Goal: Task Accomplishment & Management: Use online tool/utility

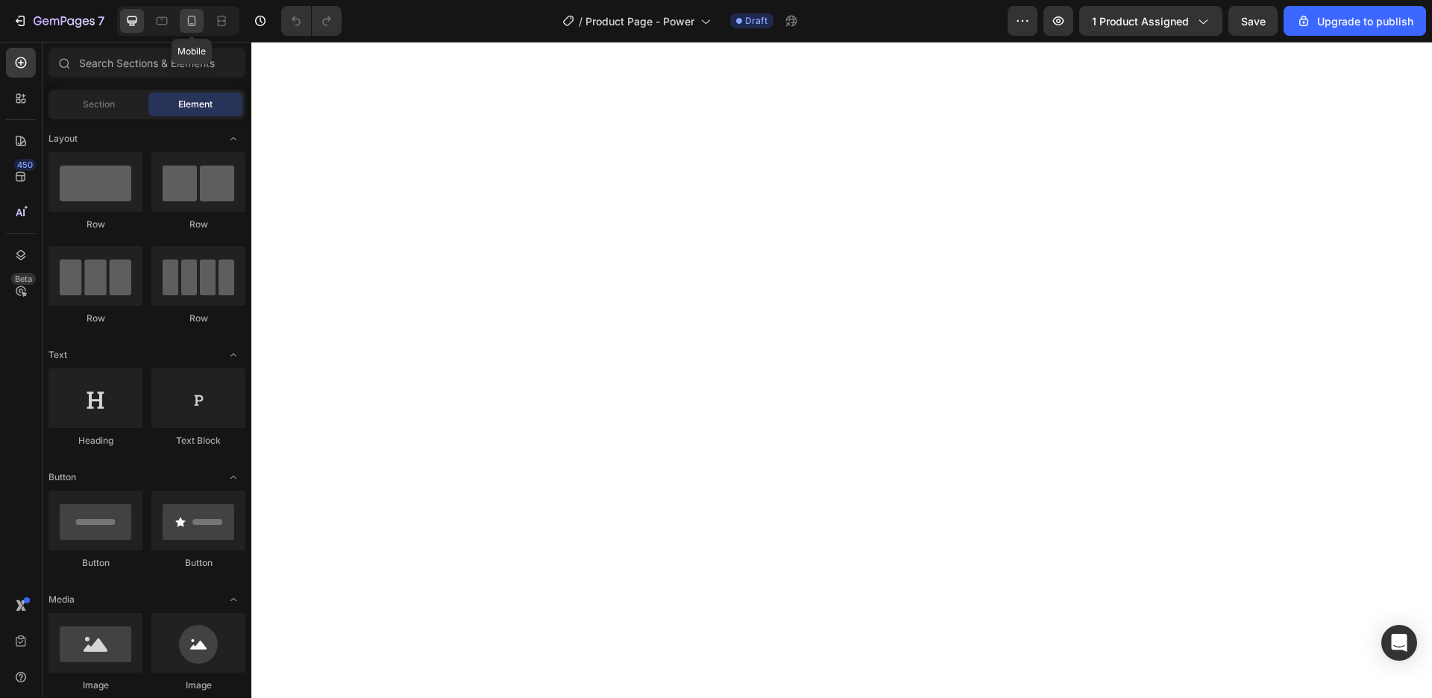
click at [183, 17] on div at bounding box center [192, 21] width 24 height 24
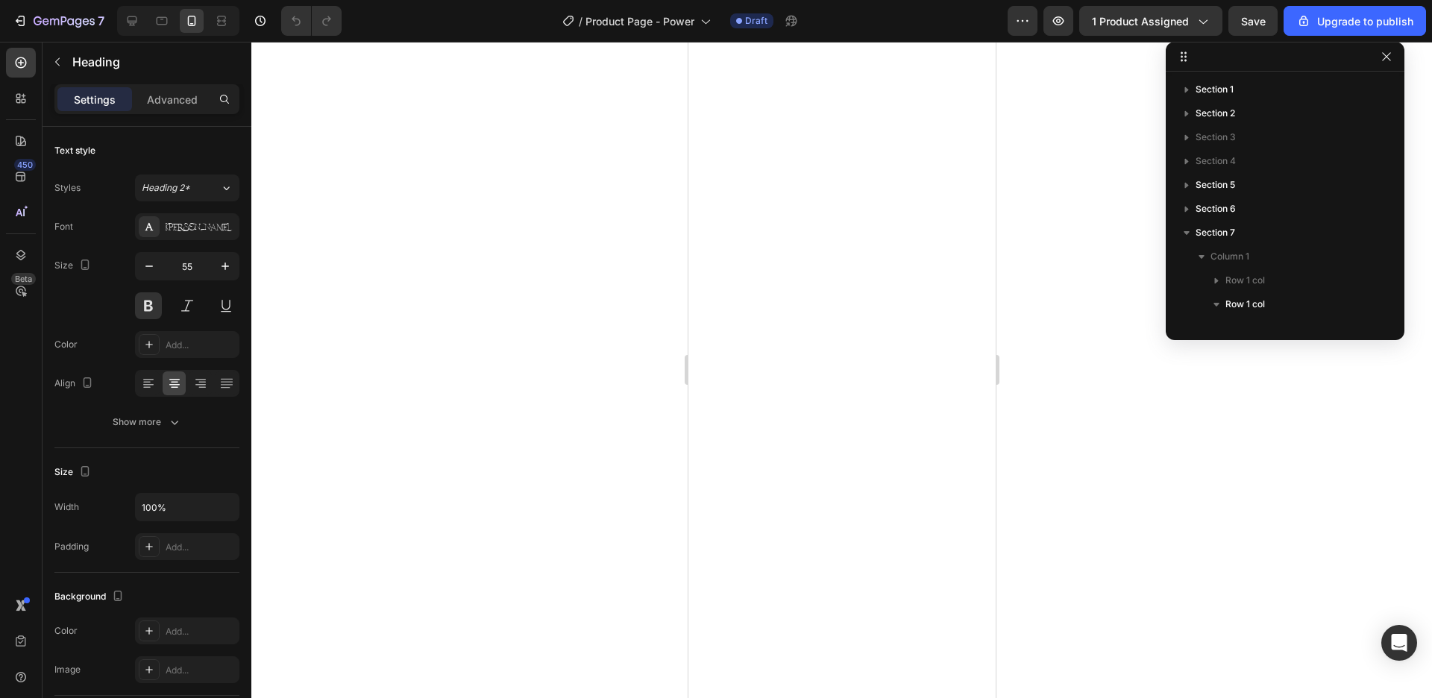
scroll to position [187, 0]
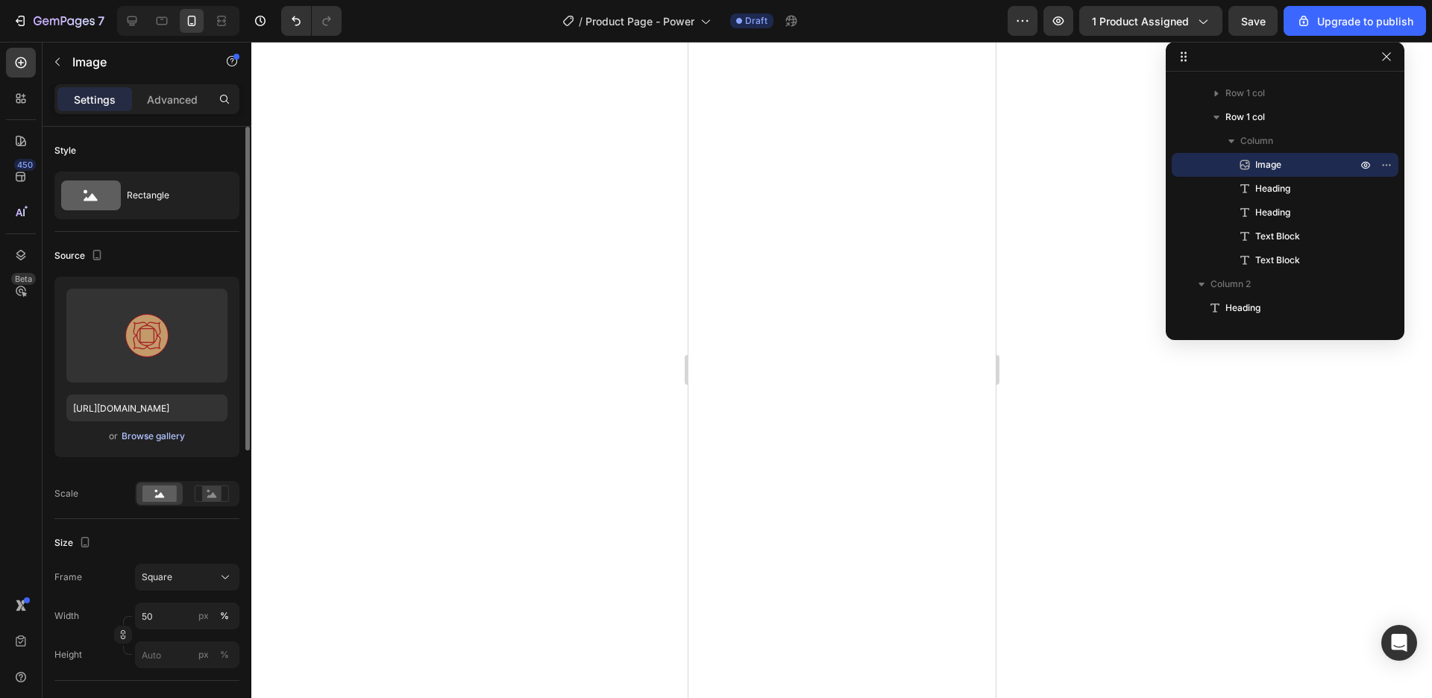
click at [153, 440] on div "Browse gallery" at bounding box center [153, 436] width 63 height 13
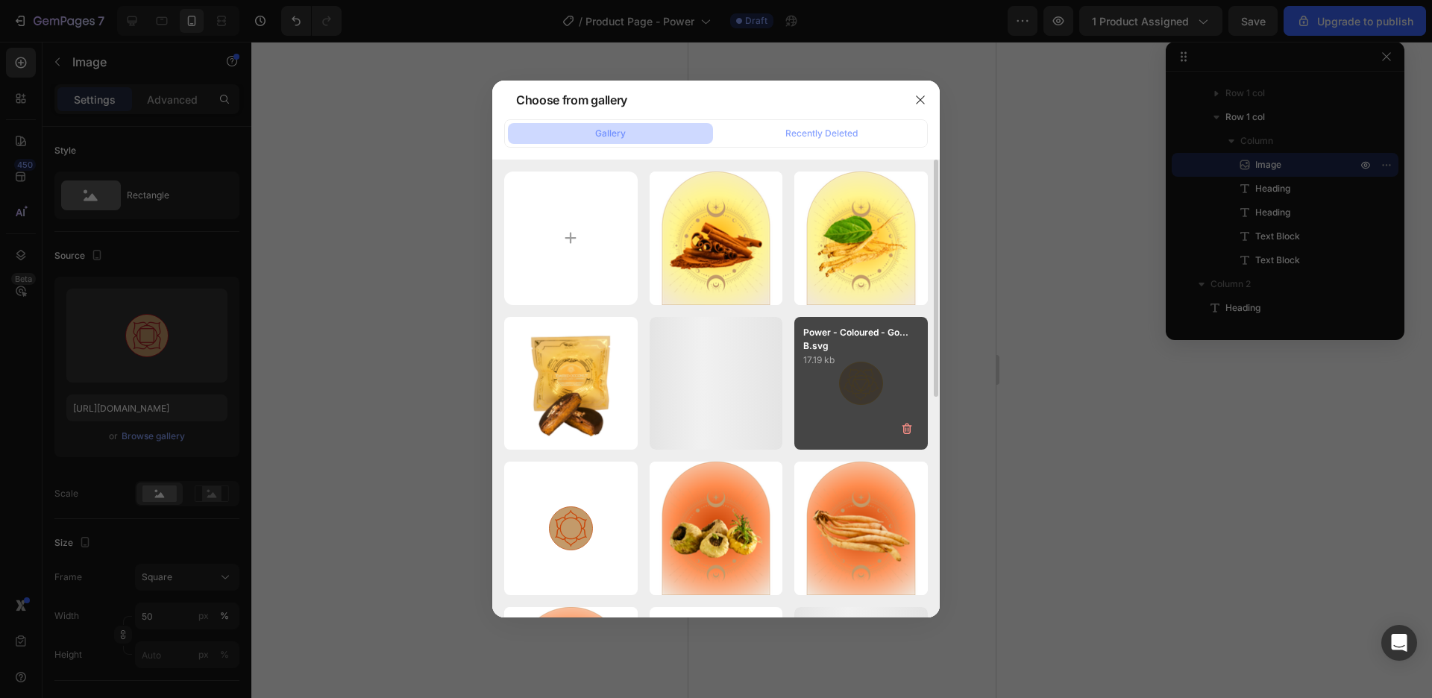
click at [839, 377] on div "Power - Coloured - Go... B.svg 17.19 kb" at bounding box center [860, 383] width 133 height 133
type input "[URL][DOMAIN_NAME]"
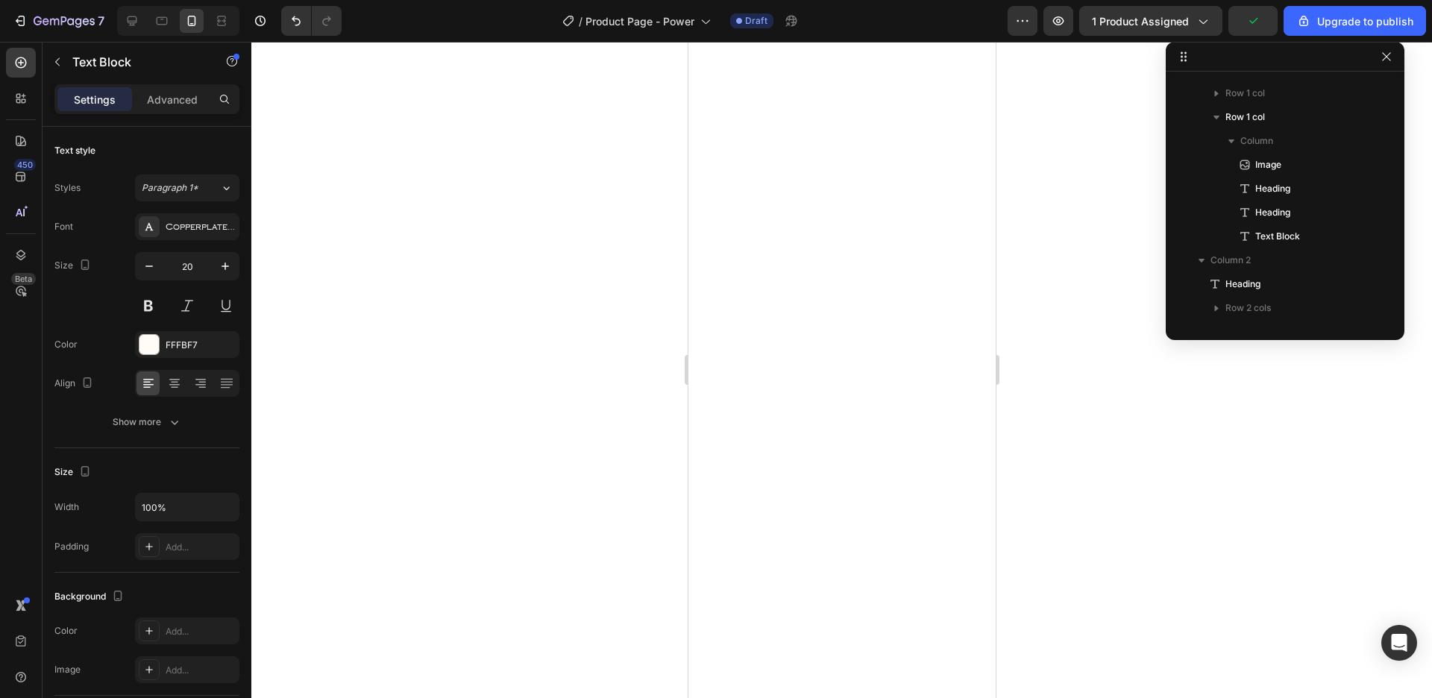
scroll to position [497, 0]
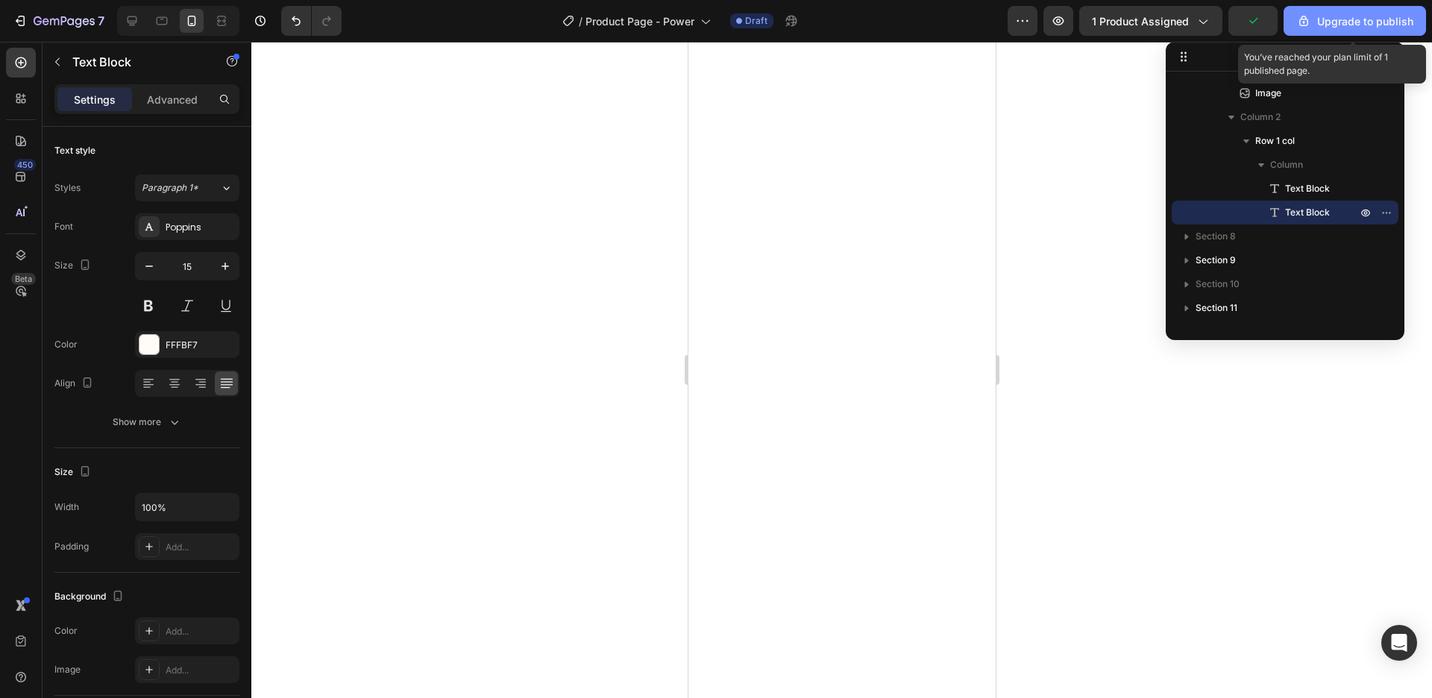
click at [1301, 22] on icon "button" at bounding box center [1303, 21] width 9 height 10
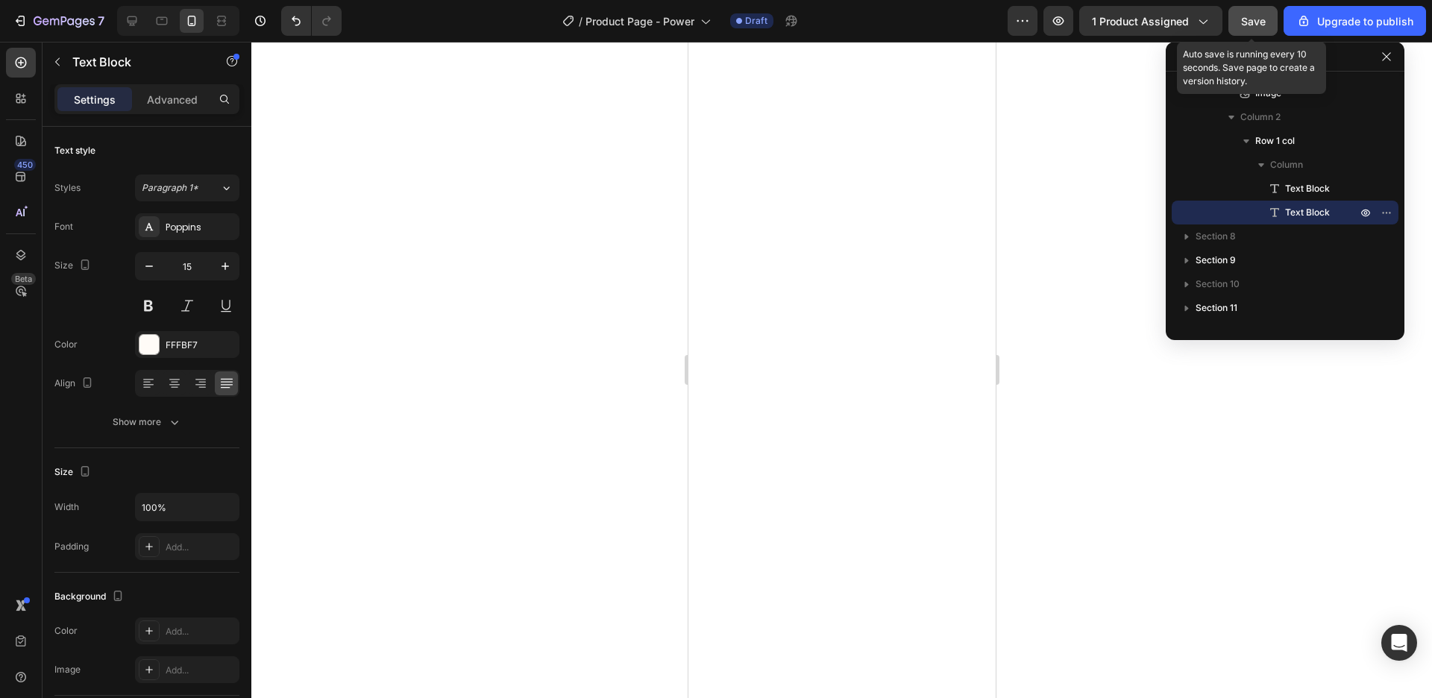
click at [1263, 28] on div "Save" at bounding box center [1253, 21] width 25 height 16
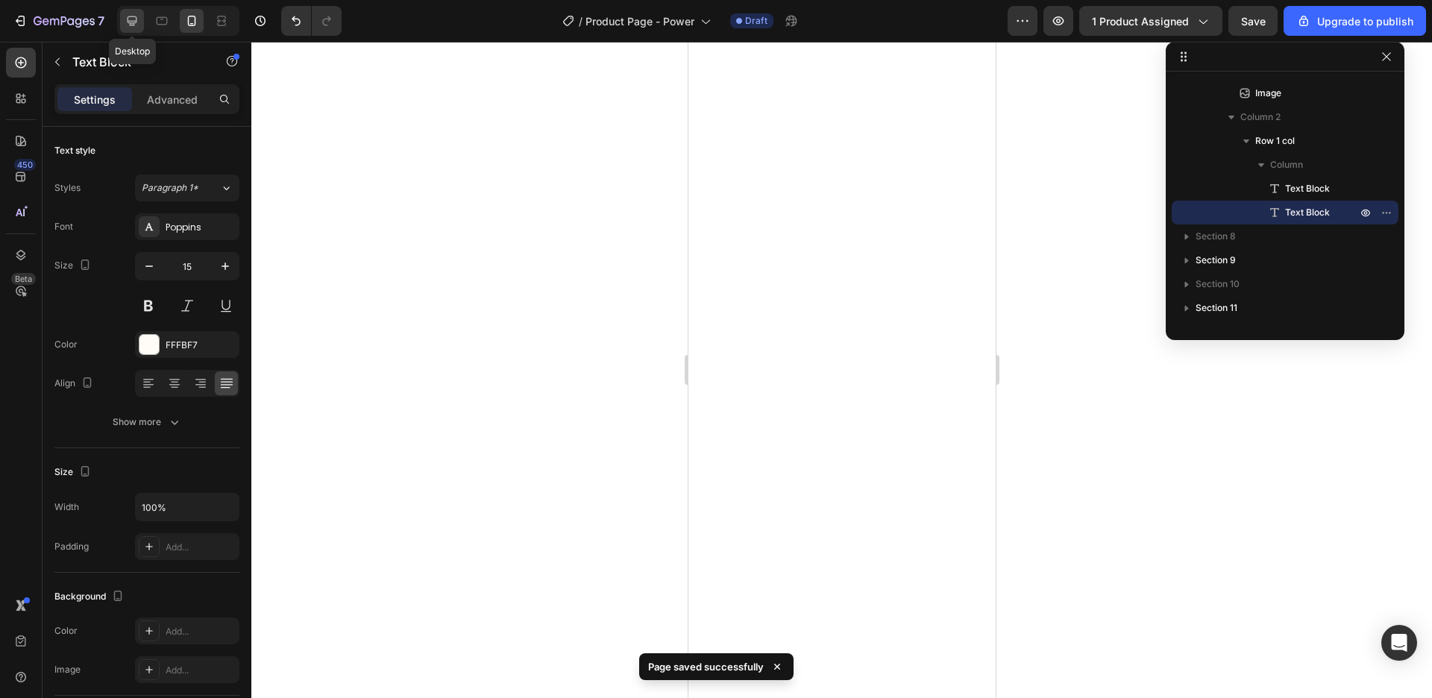
click at [130, 18] on icon at bounding box center [132, 20] width 15 height 15
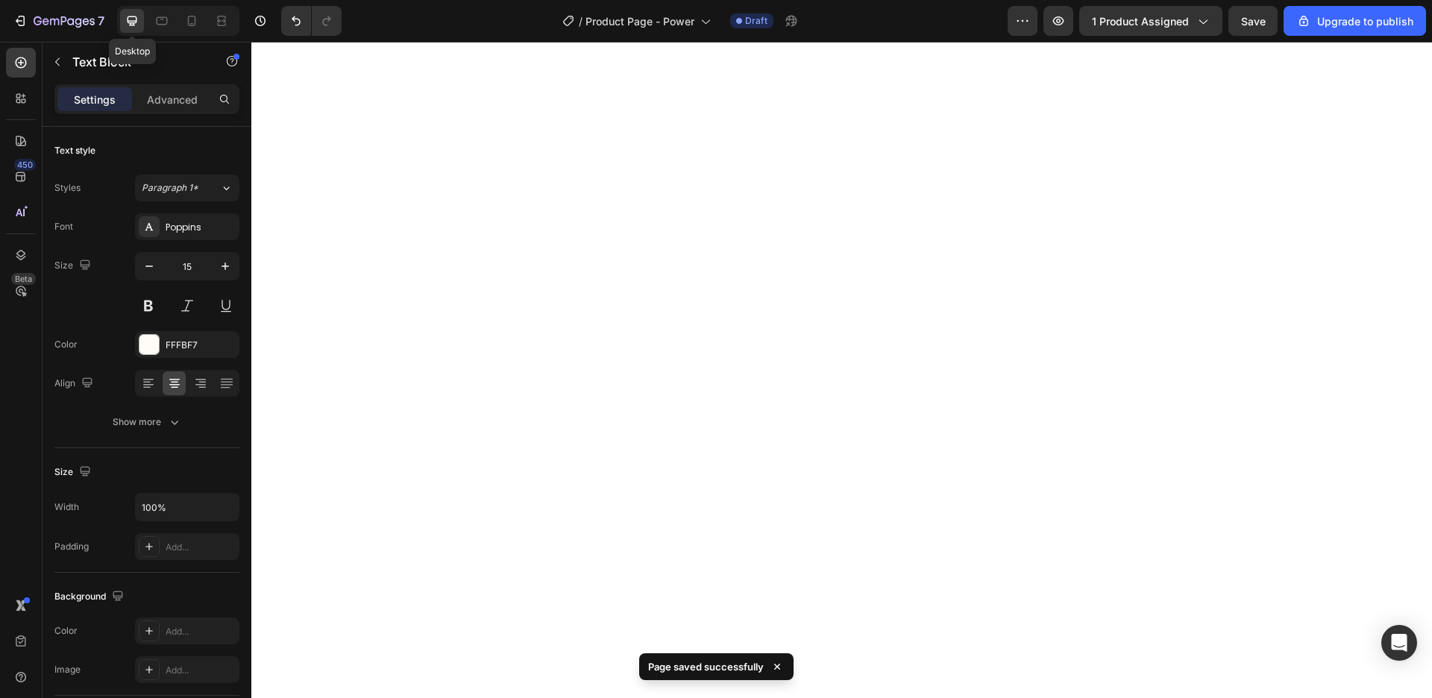
type input "17"
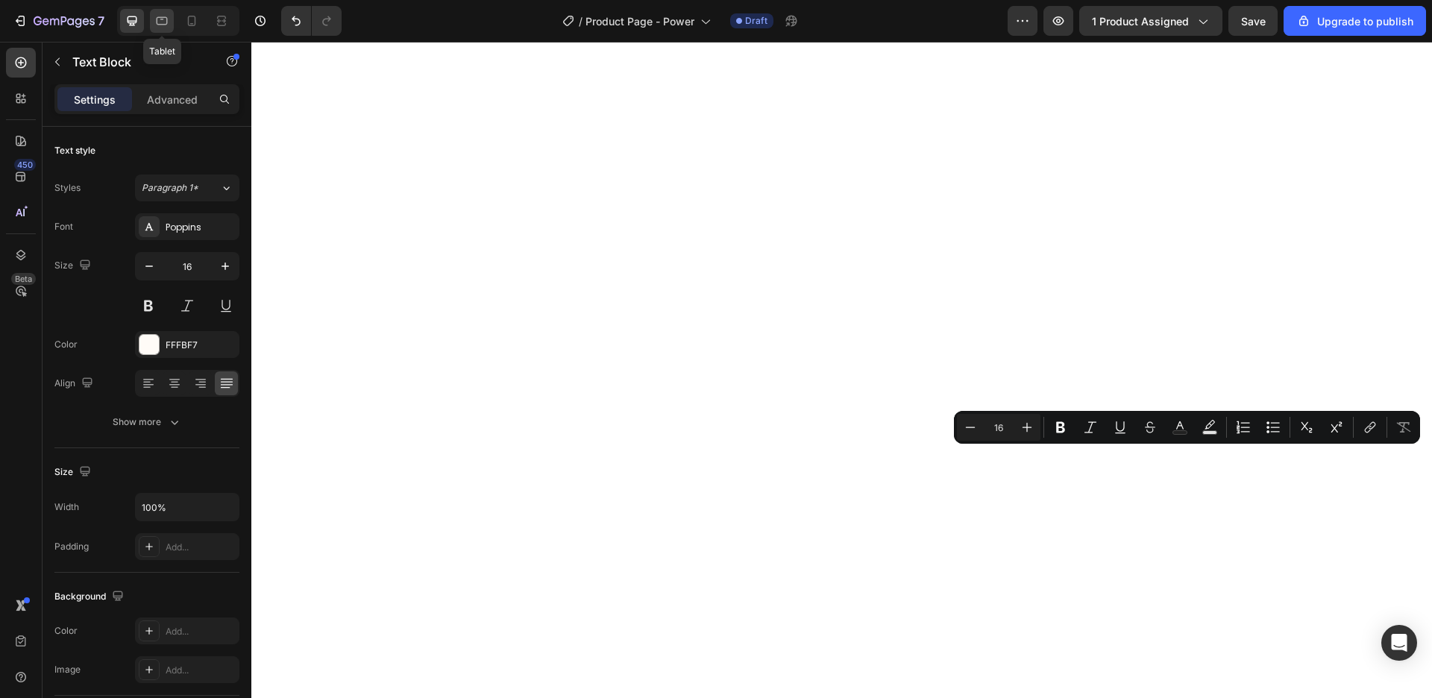
click at [156, 22] on icon at bounding box center [161, 20] width 15 height 15
type input "14"
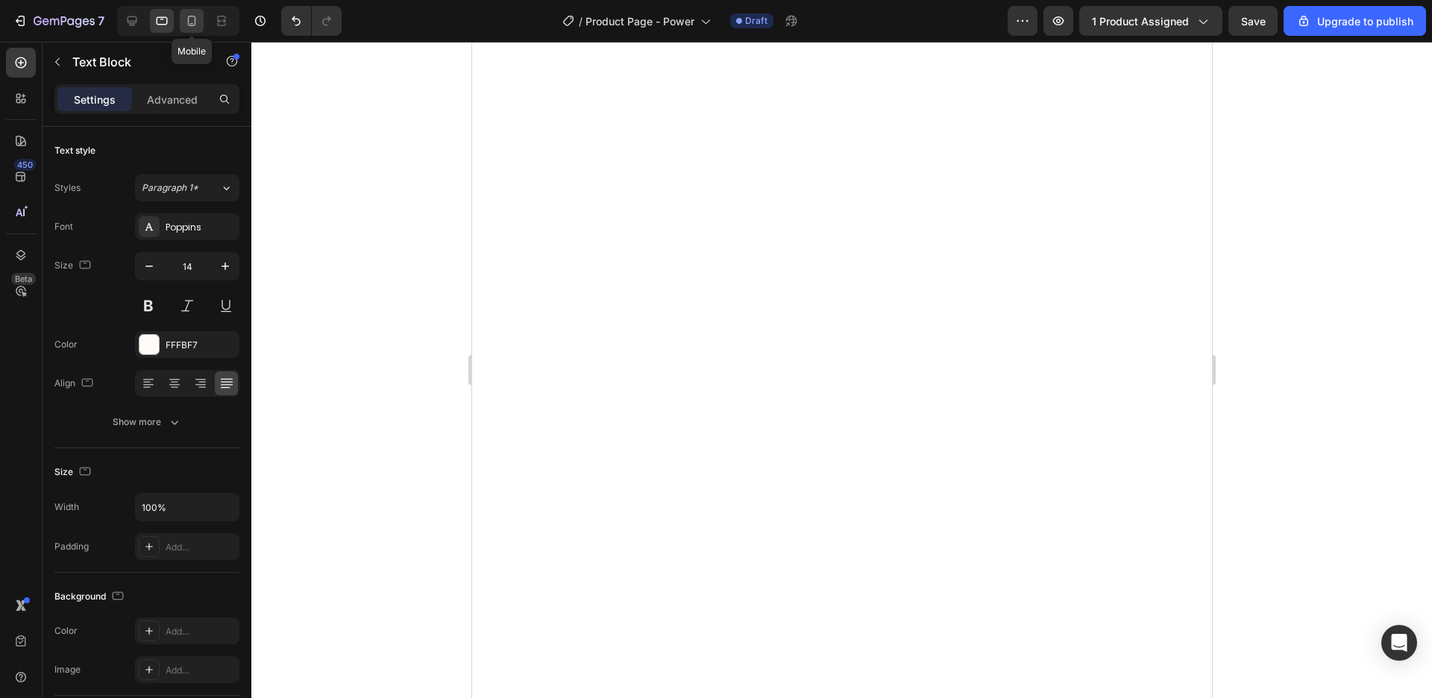
click at [199, 28] on div at bounding box center [192, 21] width 24 height 24
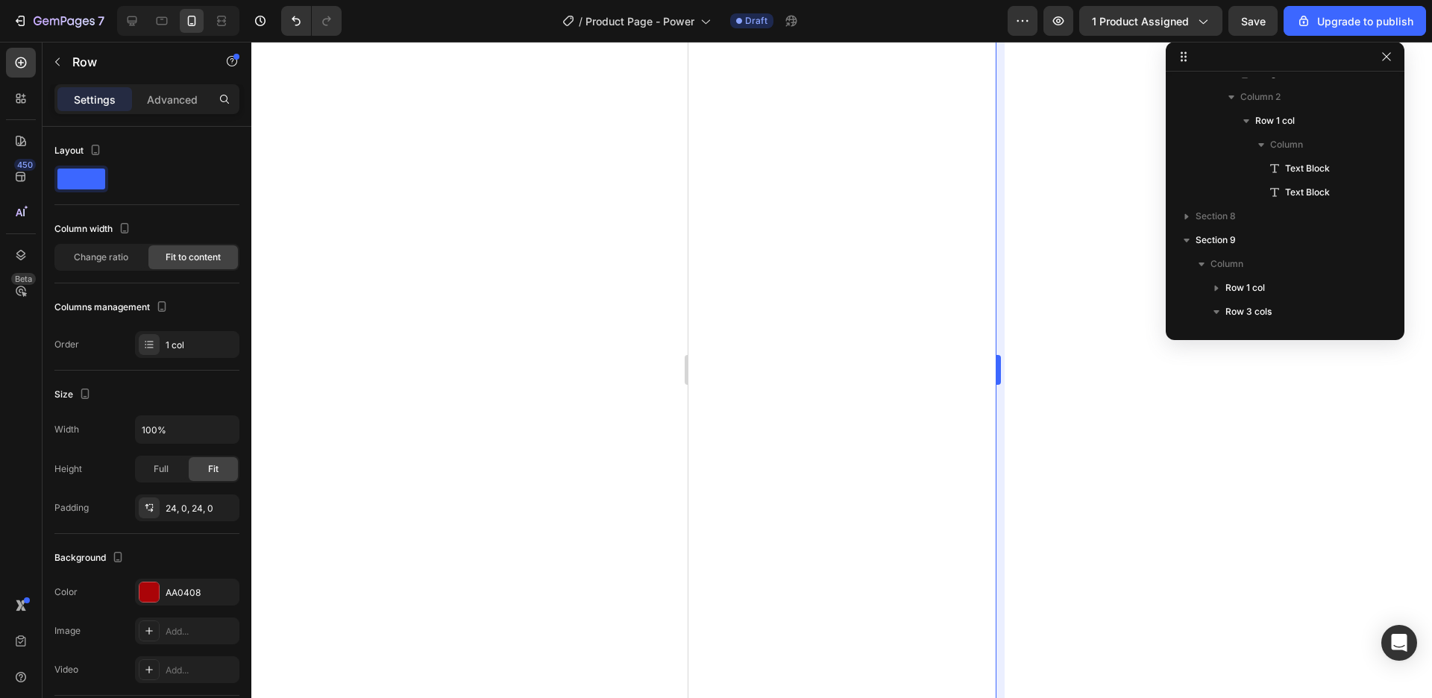
scroll to position [617, 0]
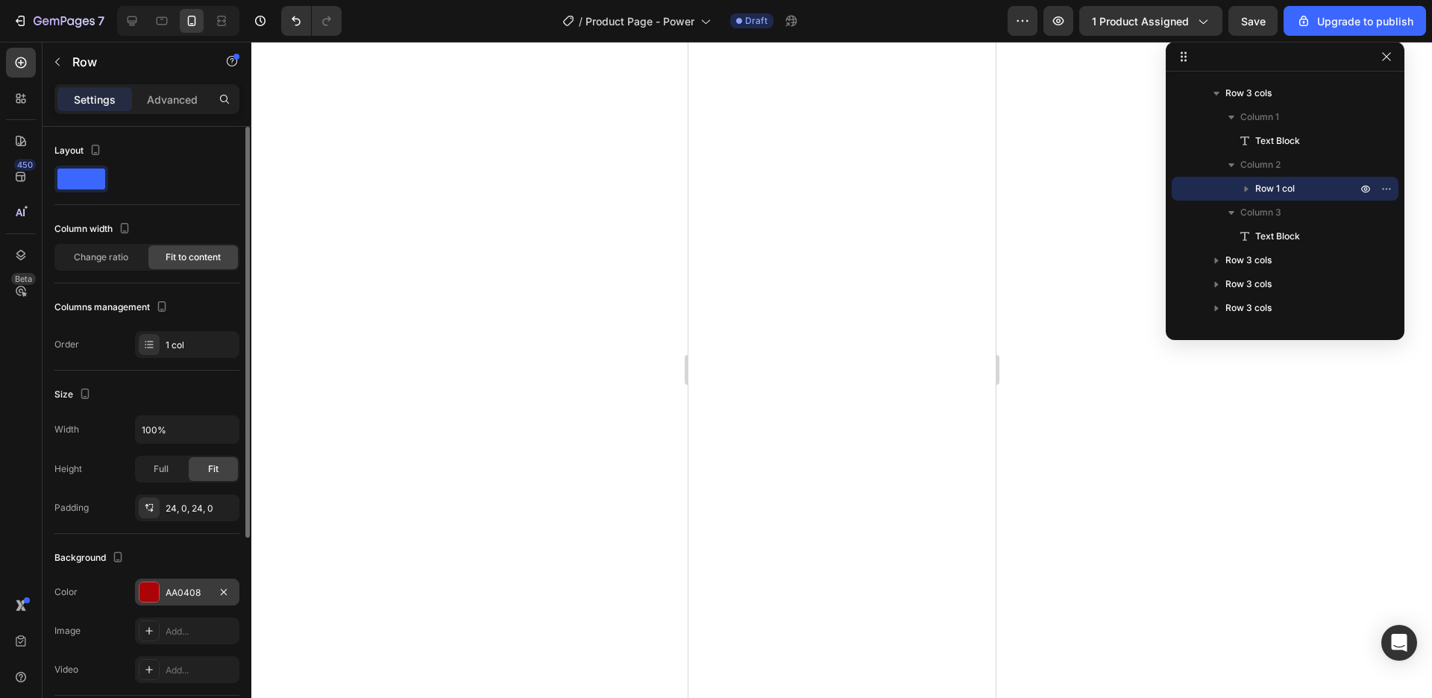
click at [186, 588] on div "AA0408" at bounding box center [187, 592] width 43 height 13
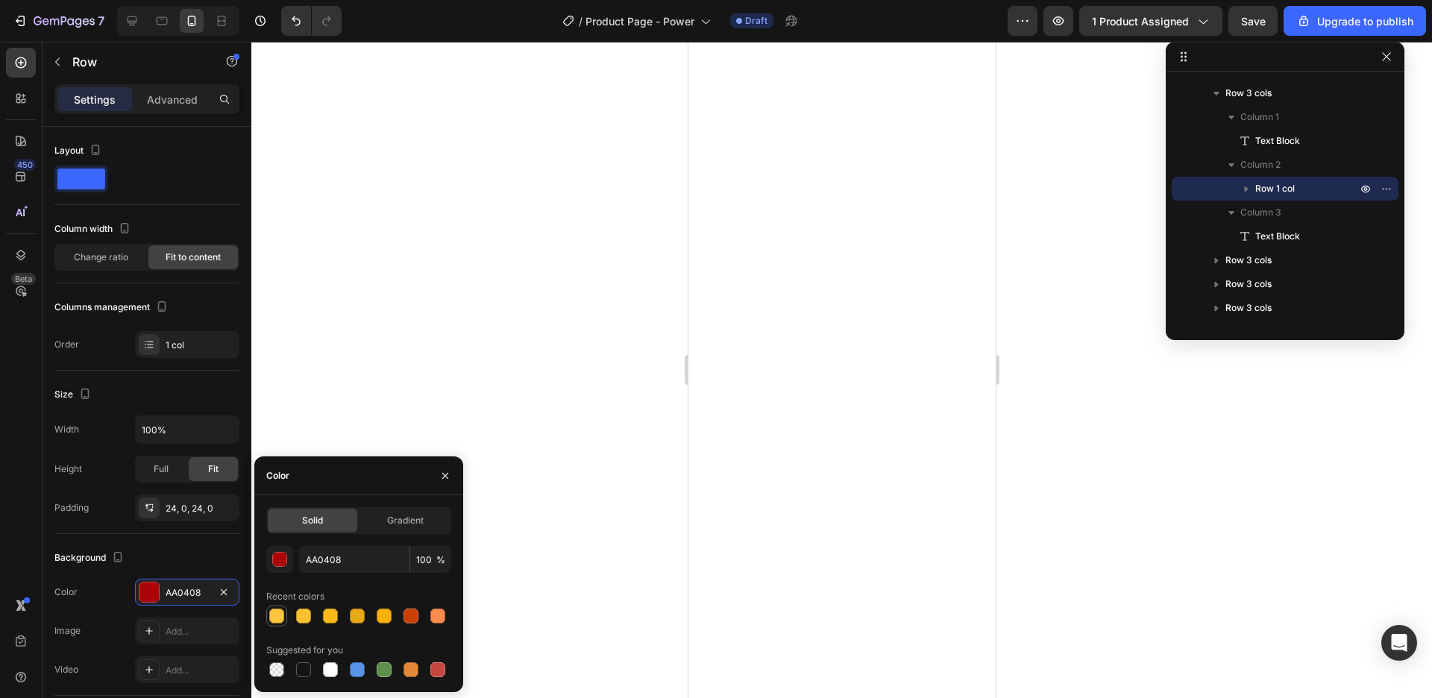
click at [277, 607] on div at bounding box center [277, 616] width 18 height 18
type input "FFC53F"
click at [1083, 472] on div at bounding box center [841, 370] width 1180 height 656
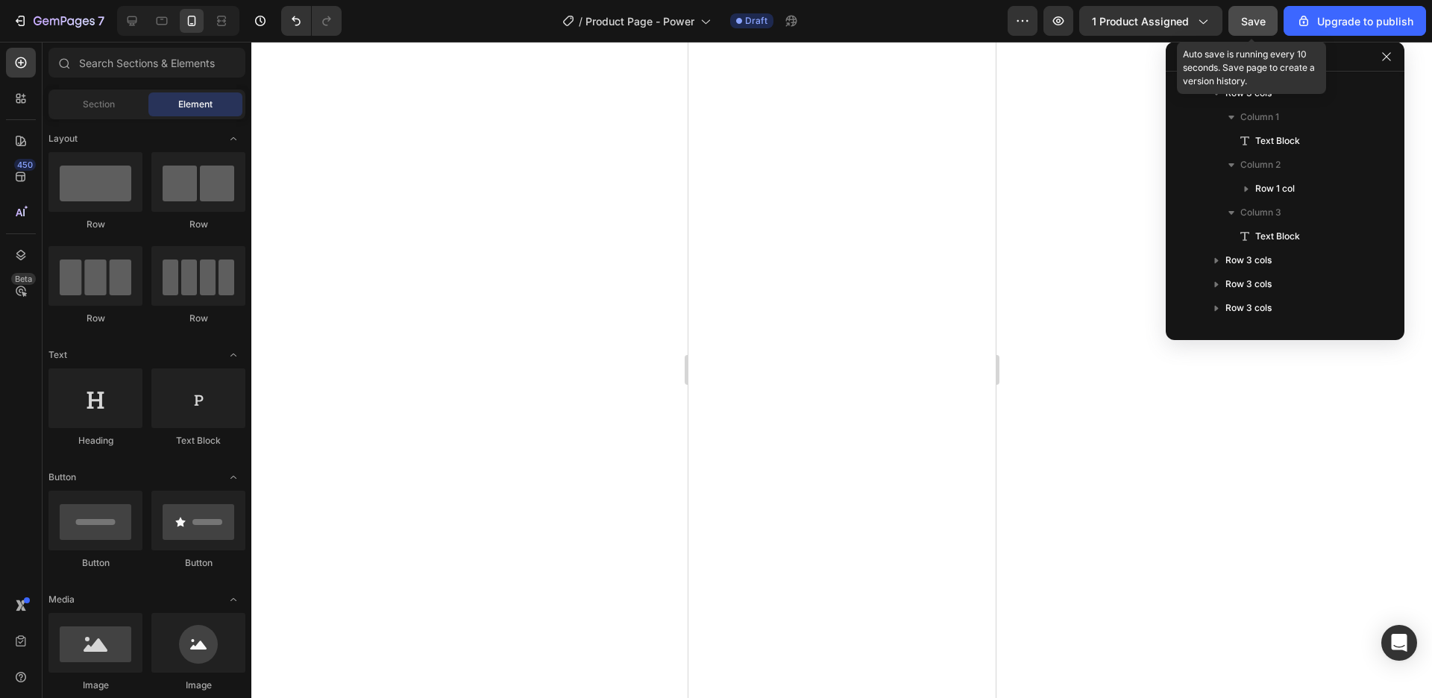
click at [1254, 30] on button "Save" at bounding box center [1252, 21] width 49 height 30
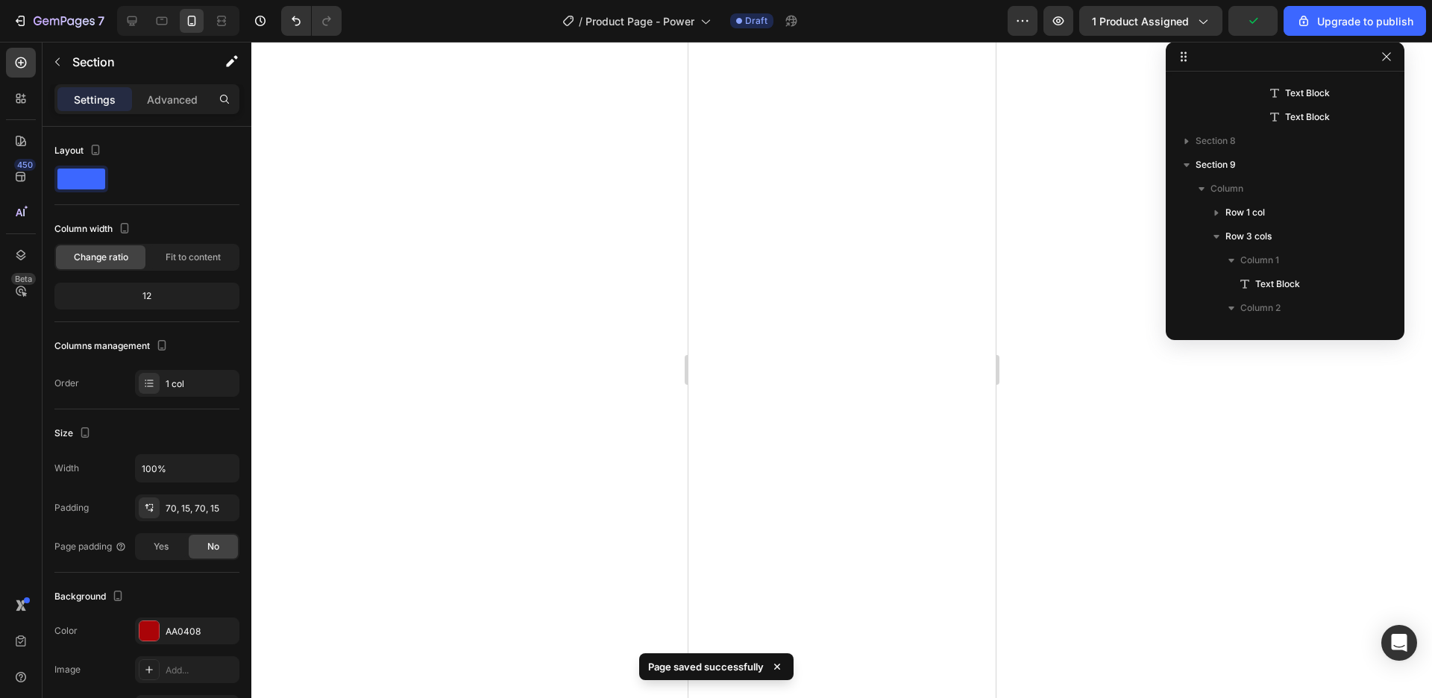
scroll to position [0, 0]
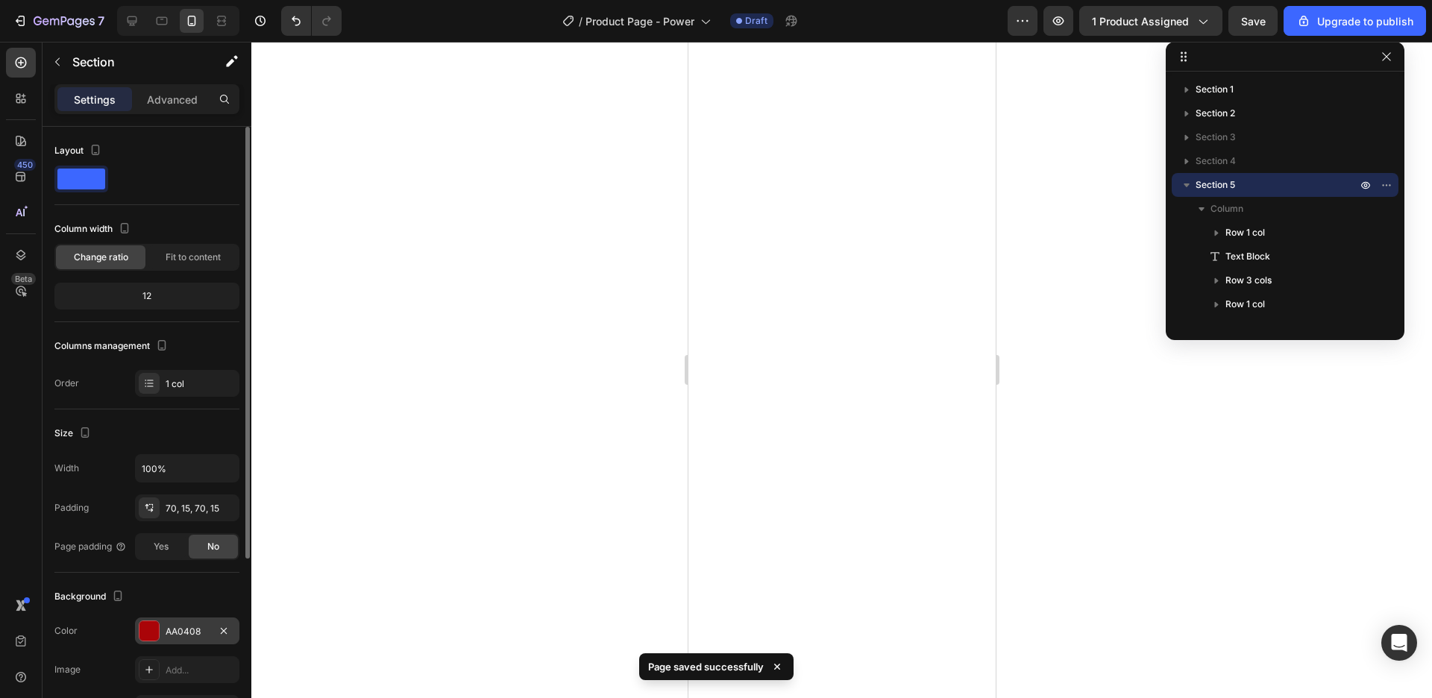
click at [175, 641] on div "AA0408" at bounding box center [187, 630] width 104 height 27
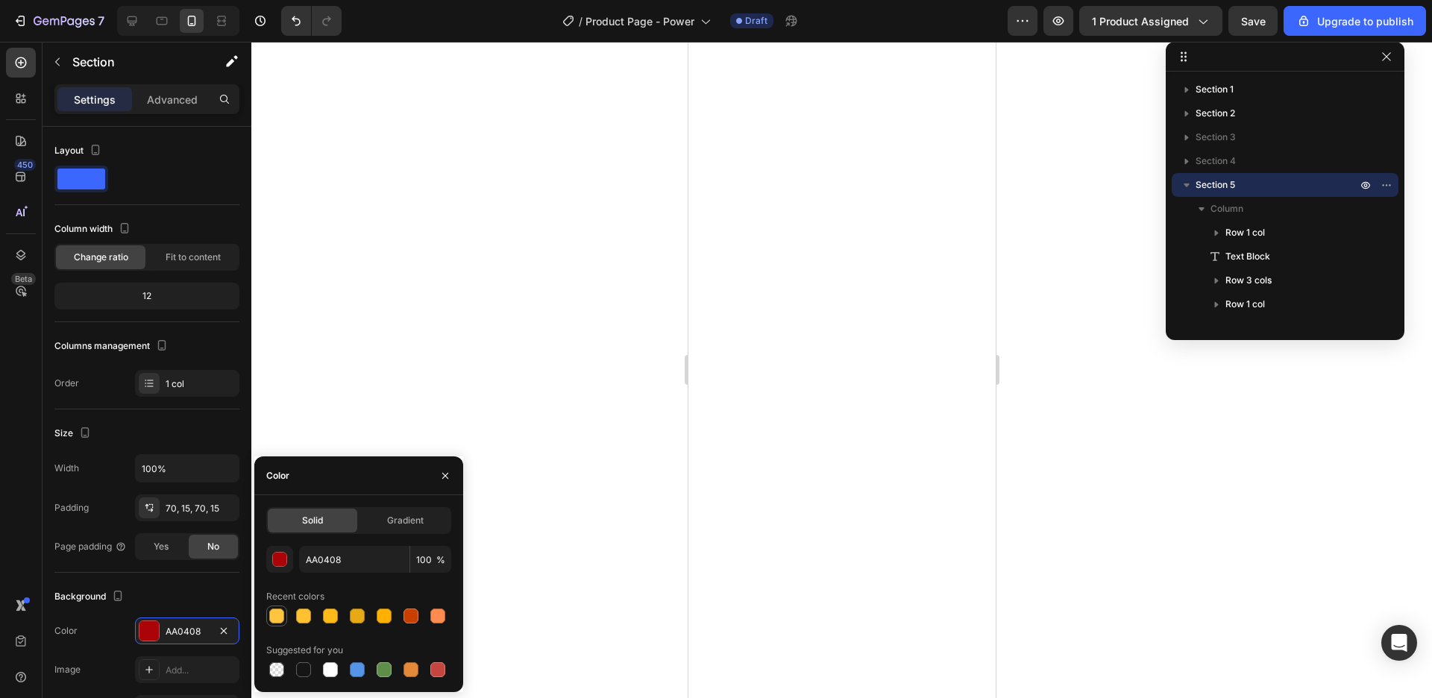
click at [284, 614] on div at bounding box center [277, 616] width 18 height 18
type input "FFC53F"
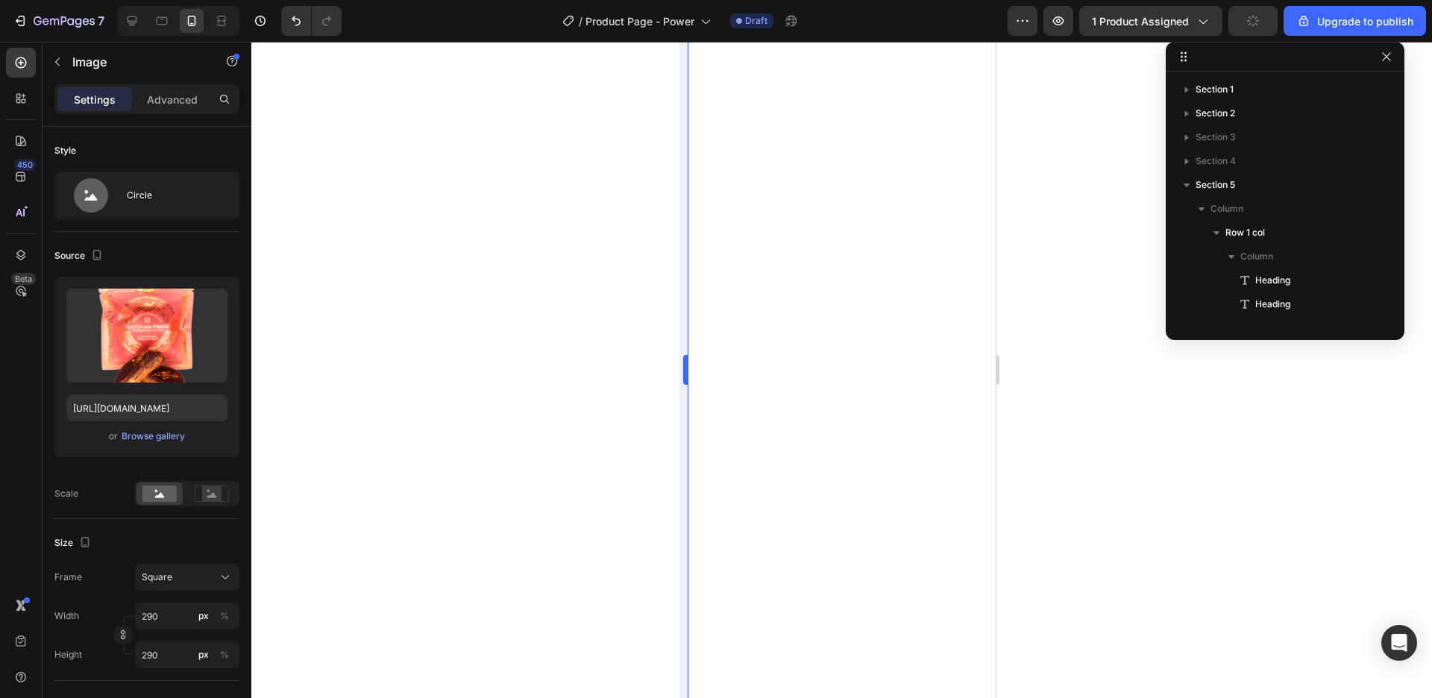
scroll to position [235, 0]
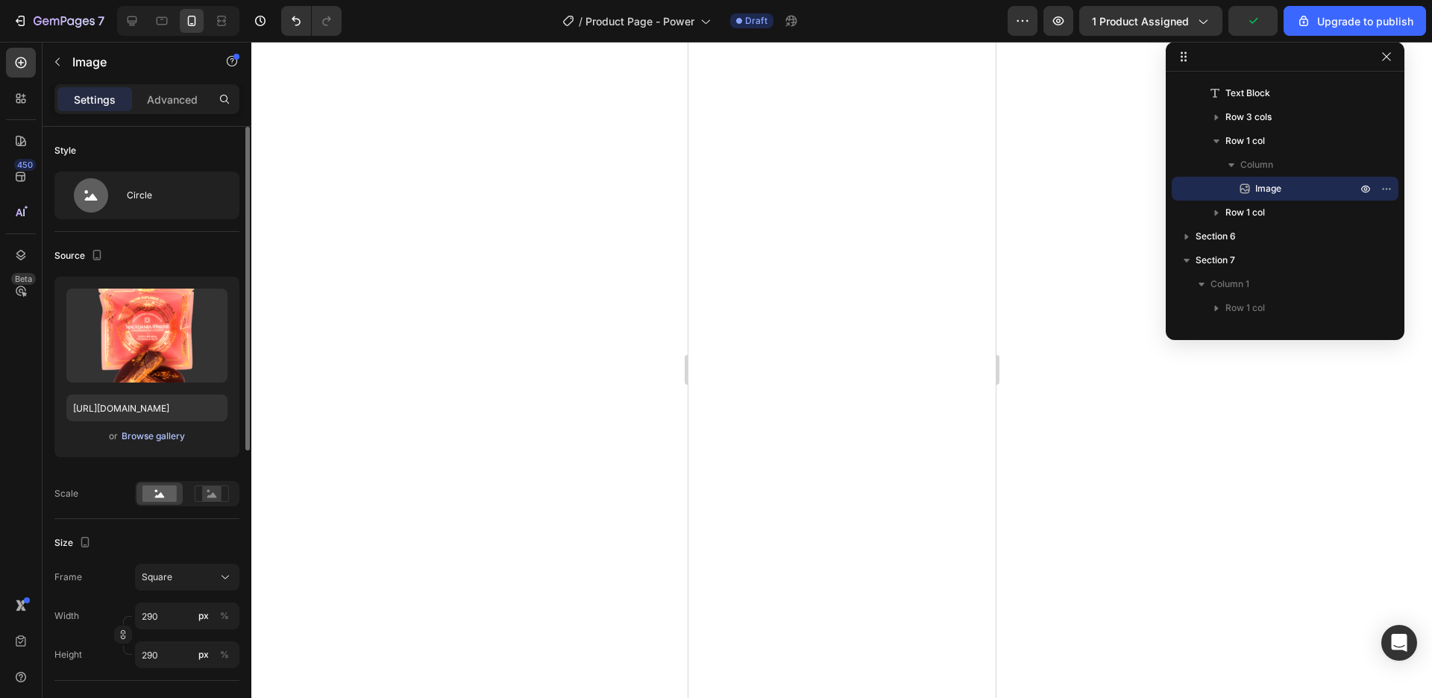
click at [150, 433] on div "Browse gallery" at bounding box center [153, 436] width 63 height 13
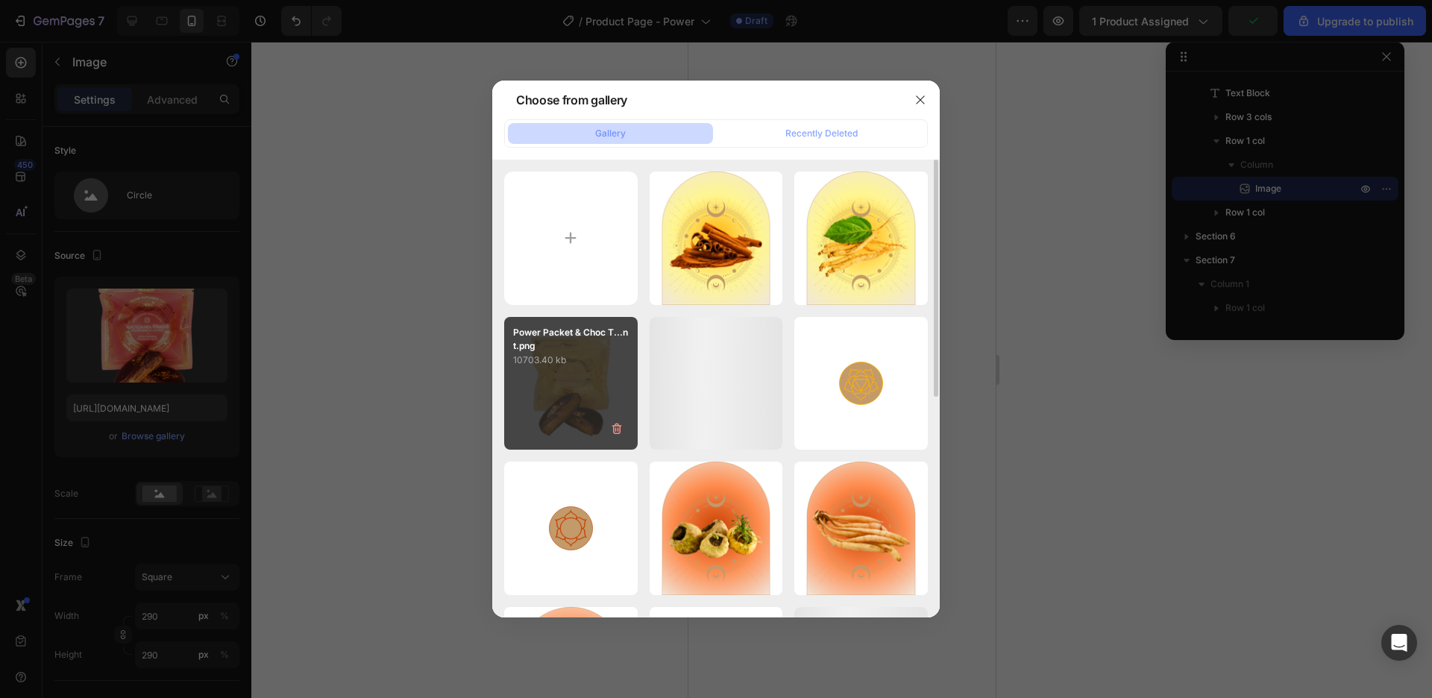
click at [611, 363] on p "10703.40 kb" at bounding box center [571, 360] width 116 height 15
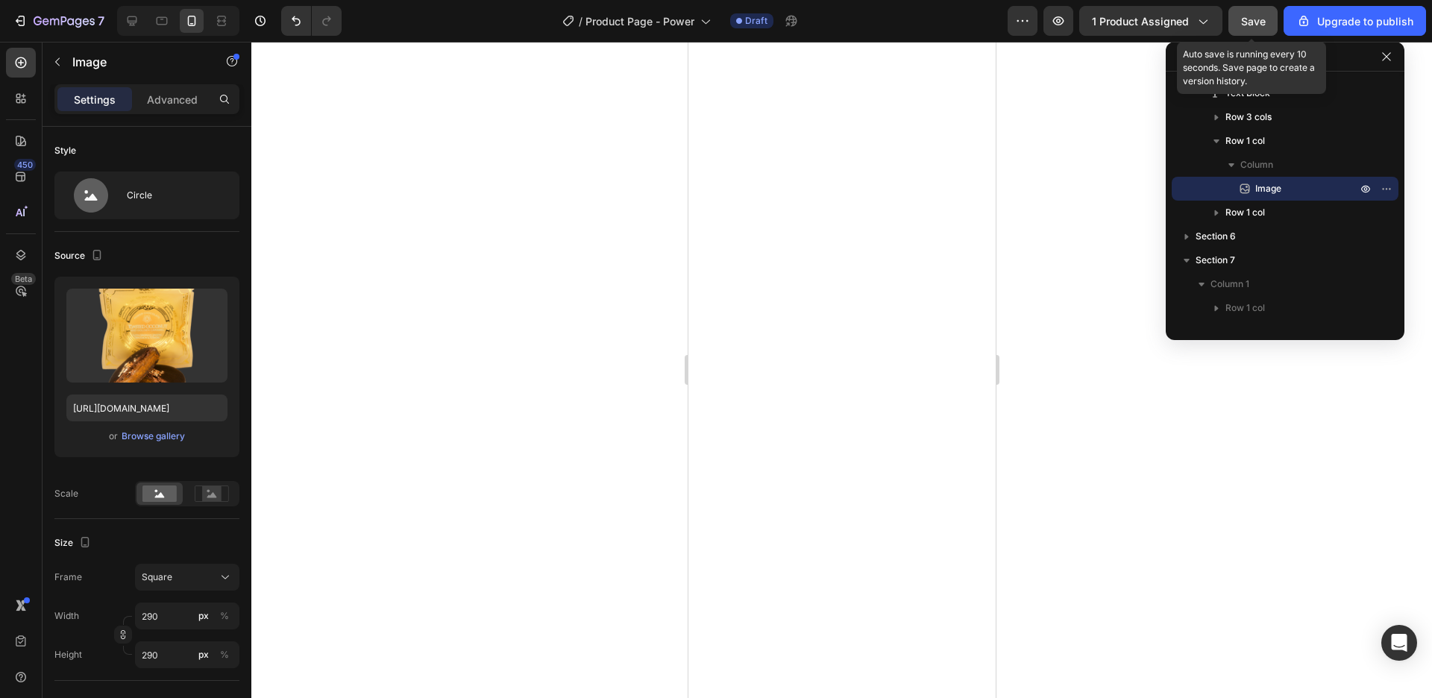
click at [1248, 26] on div "Save" at bounding box center [1253, 21] width 25 height 16
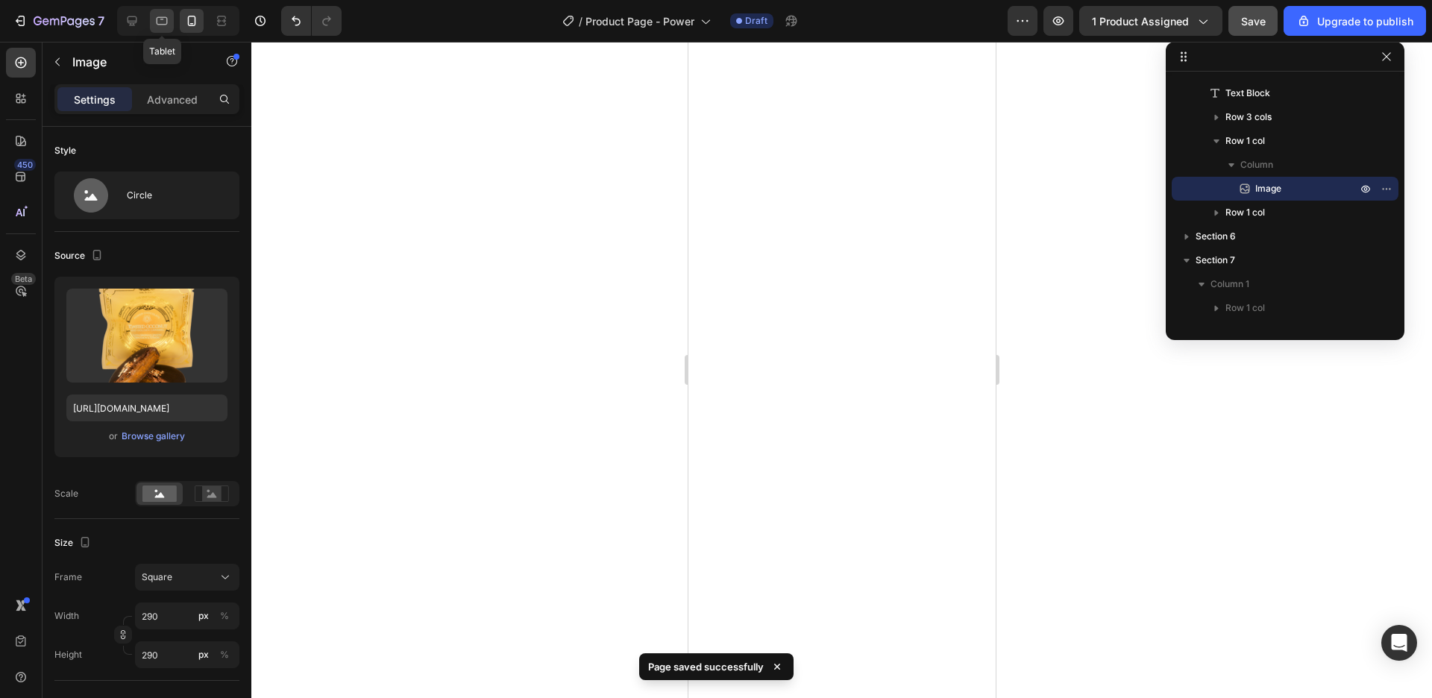
click at [155, 22] on icon at bounding box center [161, 20] width 15 height 15
type input "[URL][DOMAIN_NAME]"
type input "330"
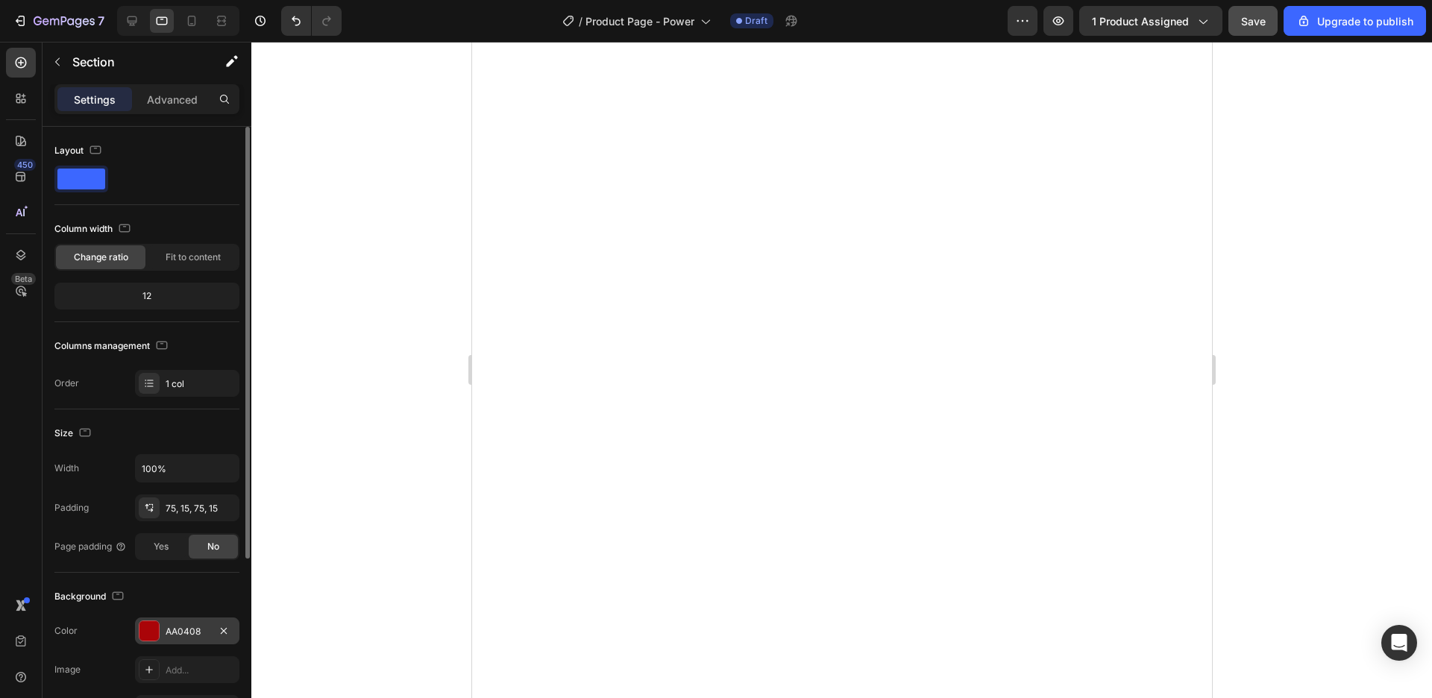
click at [161, 637] on div "AA0408" at bounding box center [187, 630] width 104 height 27
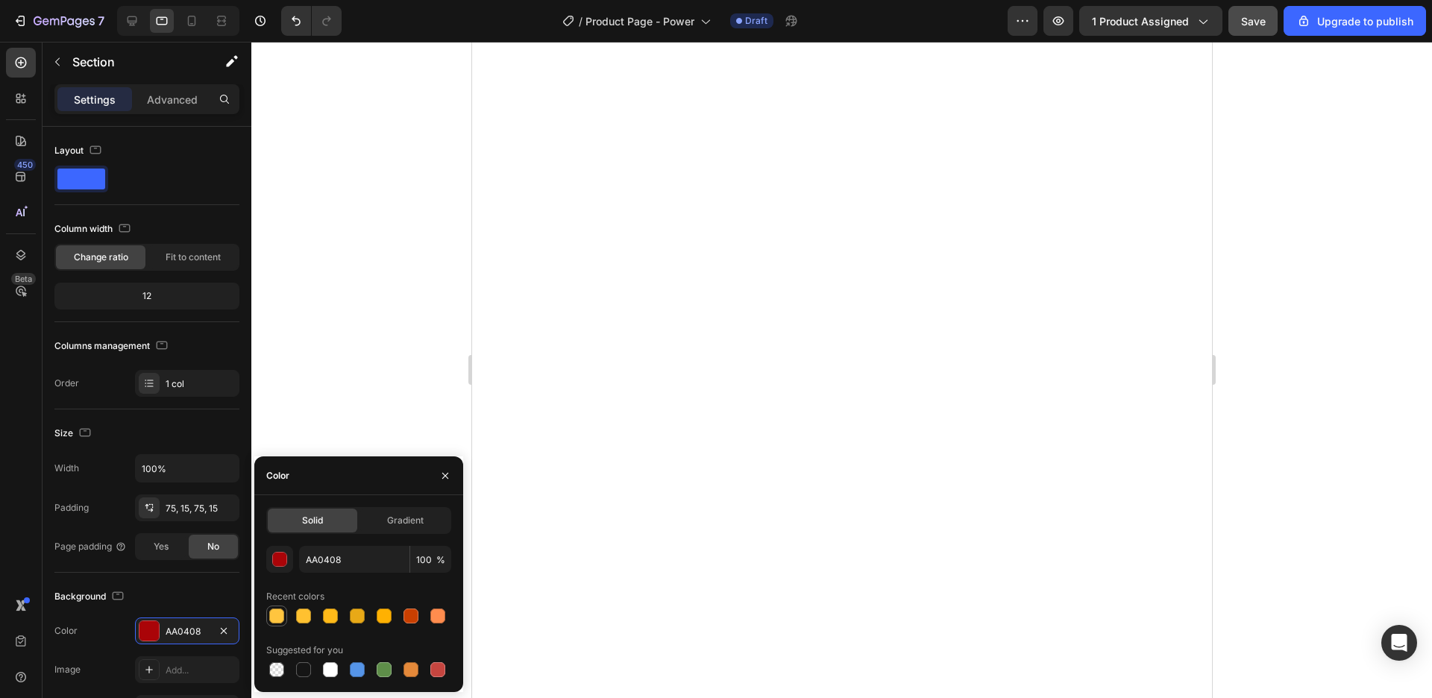
click at [276, 614] on div at bounding box center [276, 615] width 15 height 15
type input "FFC53F"
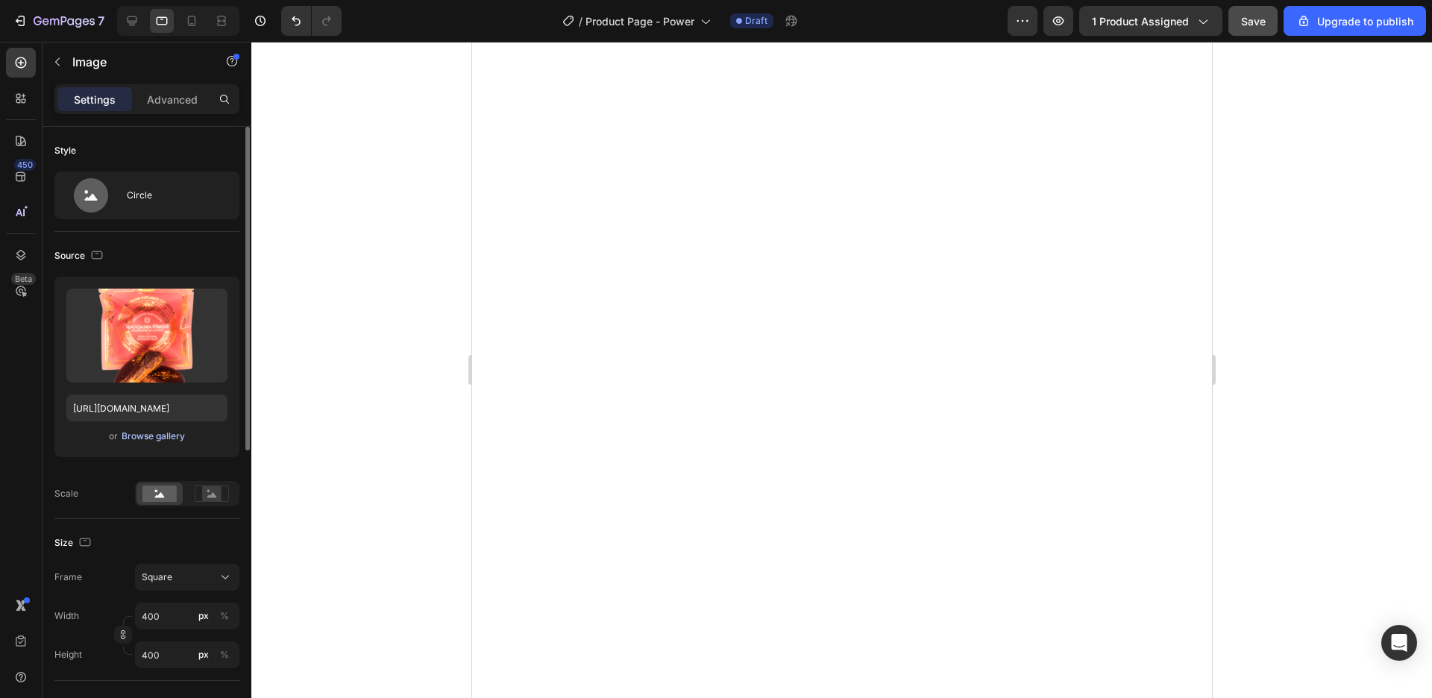
click at [166, 438] on div "Browse gallery" at bounding box center [153, 436] width 63 height 13
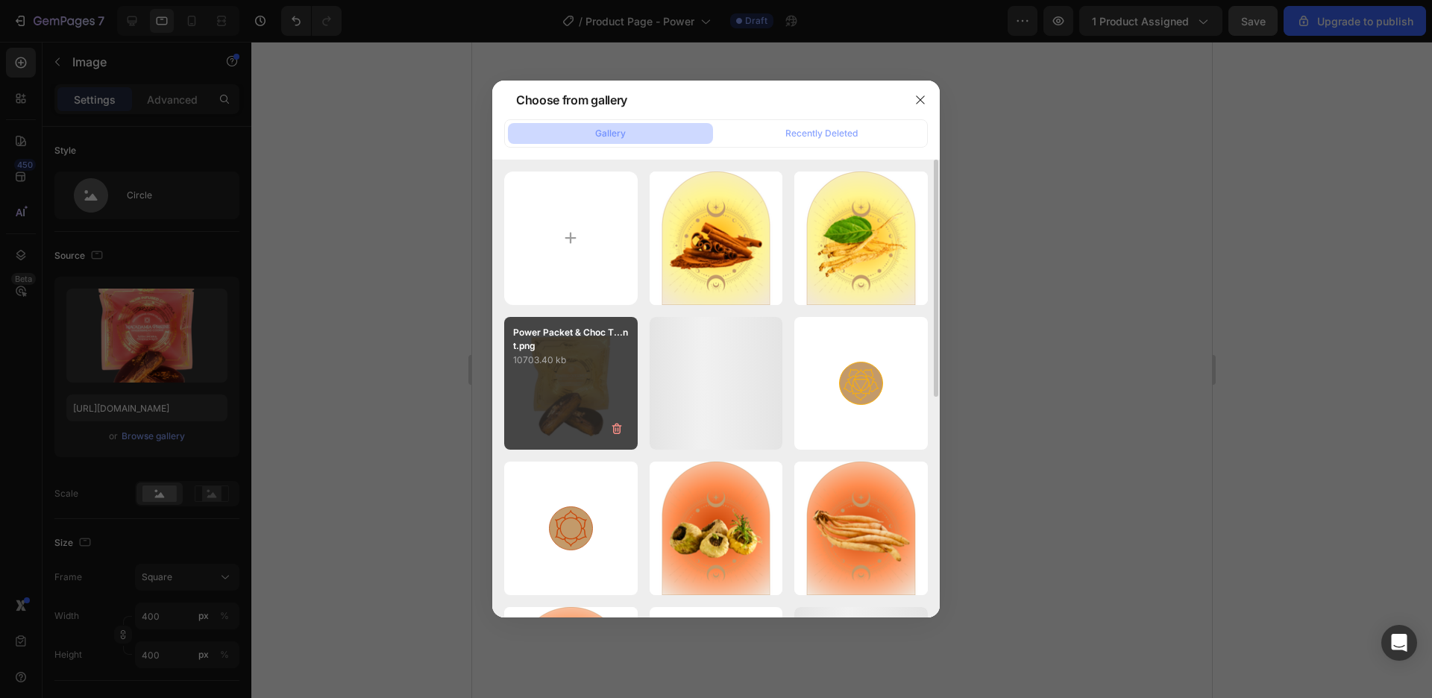
click at [557, 375] on div "Power Packet & Choc T...nt.png 10703.40 kb" at bounding box center [570, 383] width 133 height 133
type input "[URL][DOMAIN_NAME]"
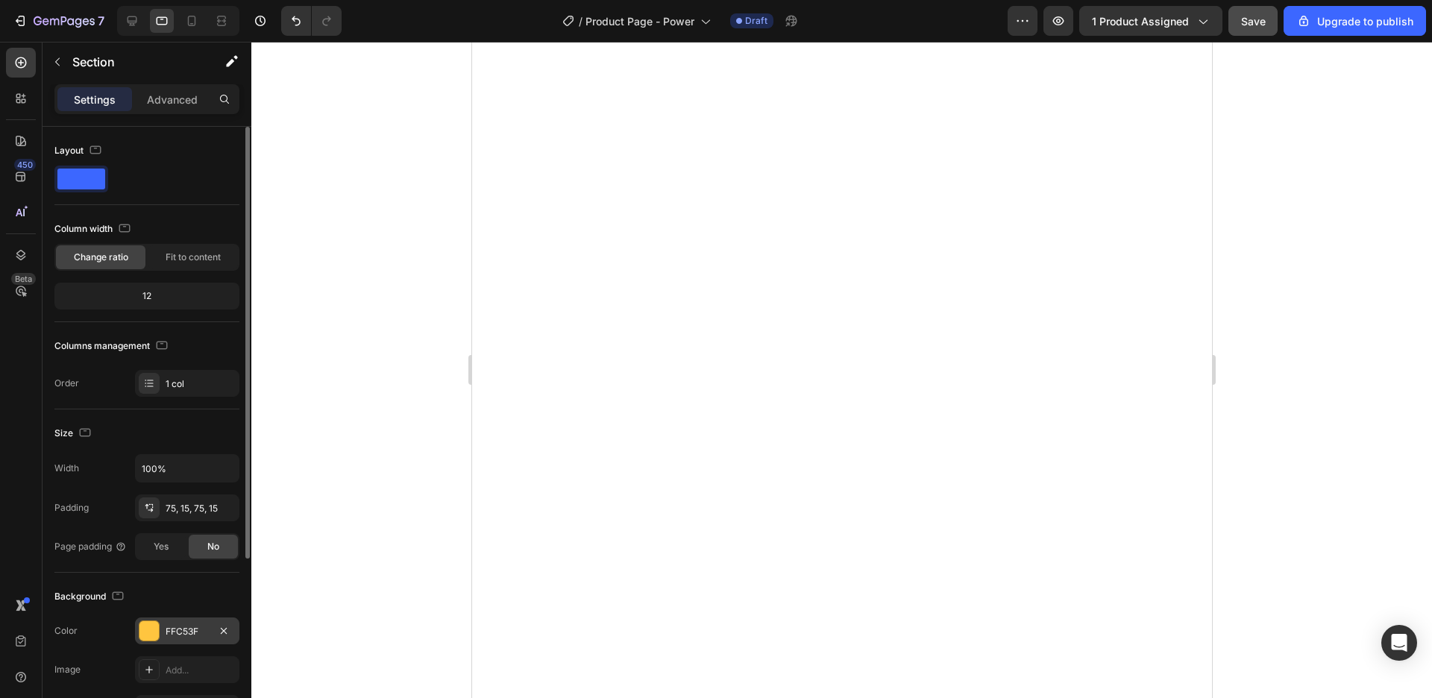
click at [163, 630] on div "FFC53F" at bounding box center [187, 630] width 104 height 27
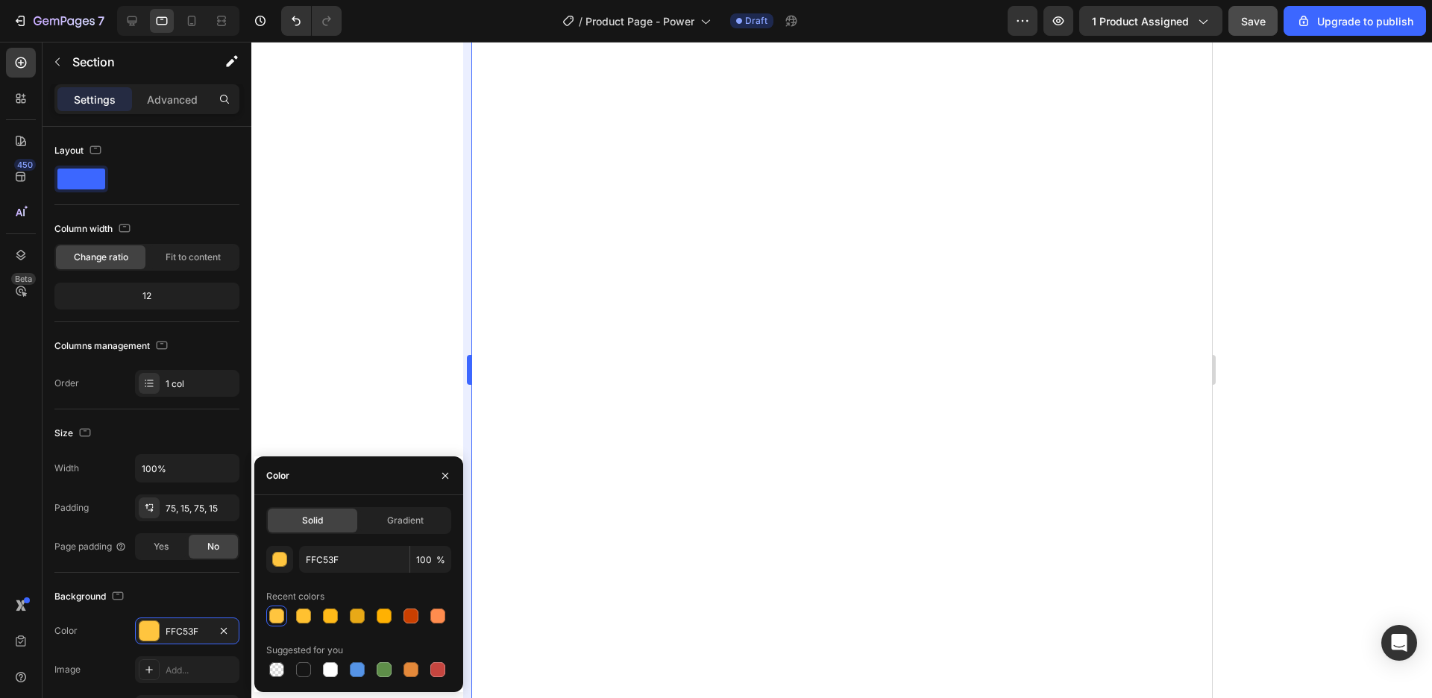
click at [471, 0] on body "7 / Product Page - Power Draft Preview 1 product assigned Save Upgrade to publi…" at bounding box center [716, 0] width 1432 height 0
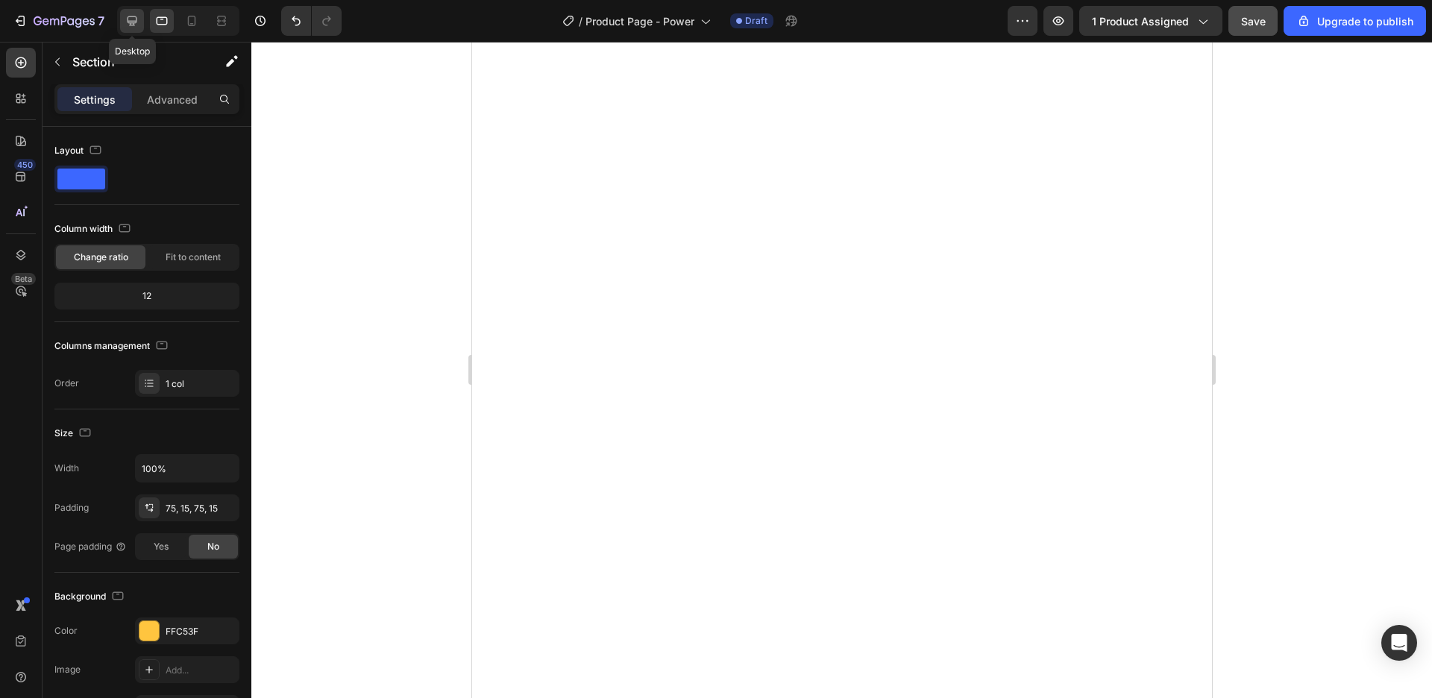
click at [137, 22] on icon at bounding box center [132, 20] width 15 height 15
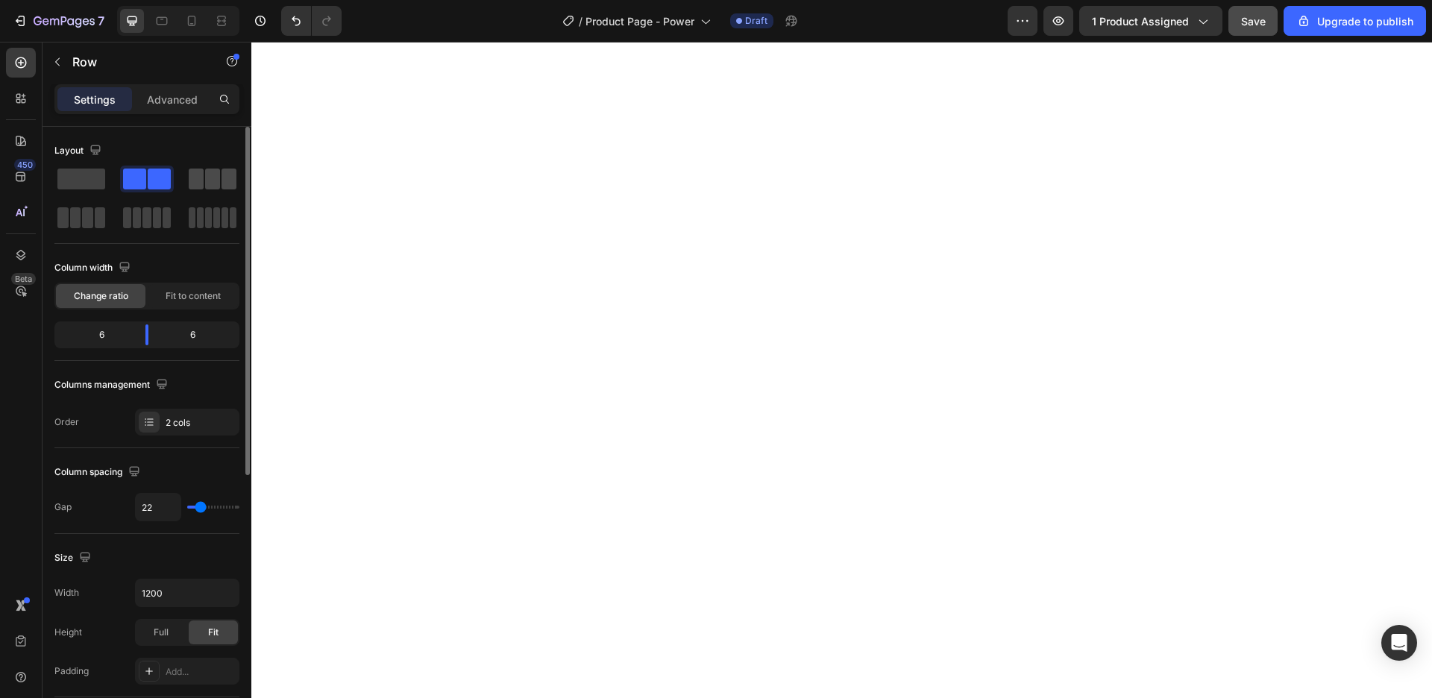
click at [235, 180] on span at bounding box center [228, 179] width 15 height 21
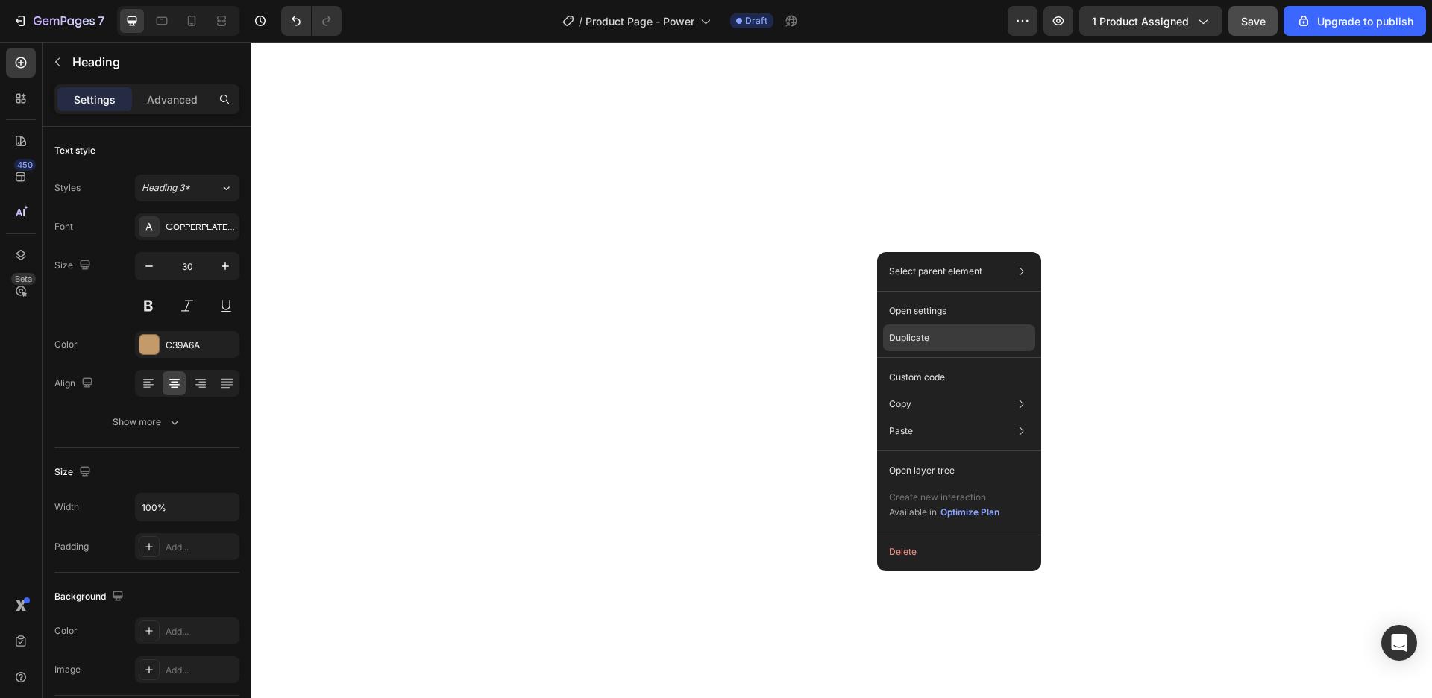
click at [936, 364] on div "Duplicate" at bounding box center [959, 377] width 152 height 27
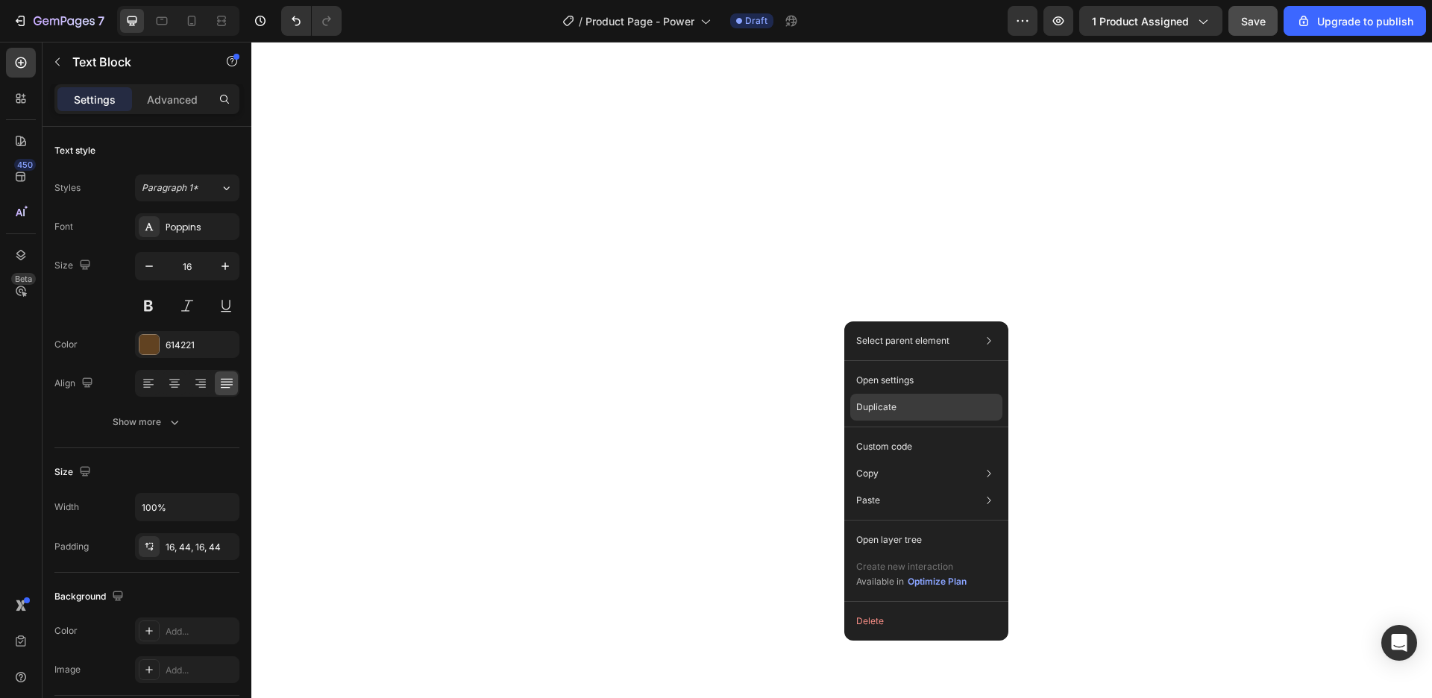
click at [915, 433] on div "Duplicate" at bounding box center [926, 446] width 152 height 27
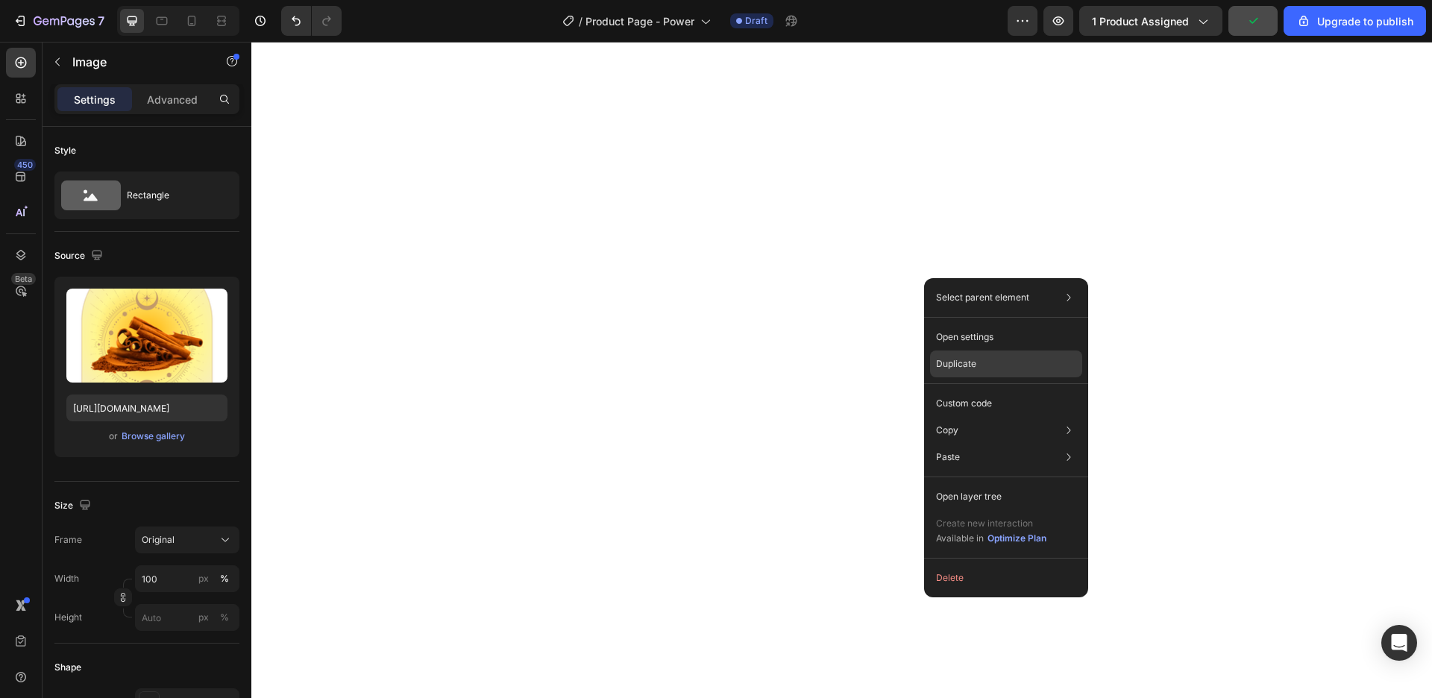
click at [987, 390] on div "Duplicate" at bounding box center [1006, 403] width 152 height 27
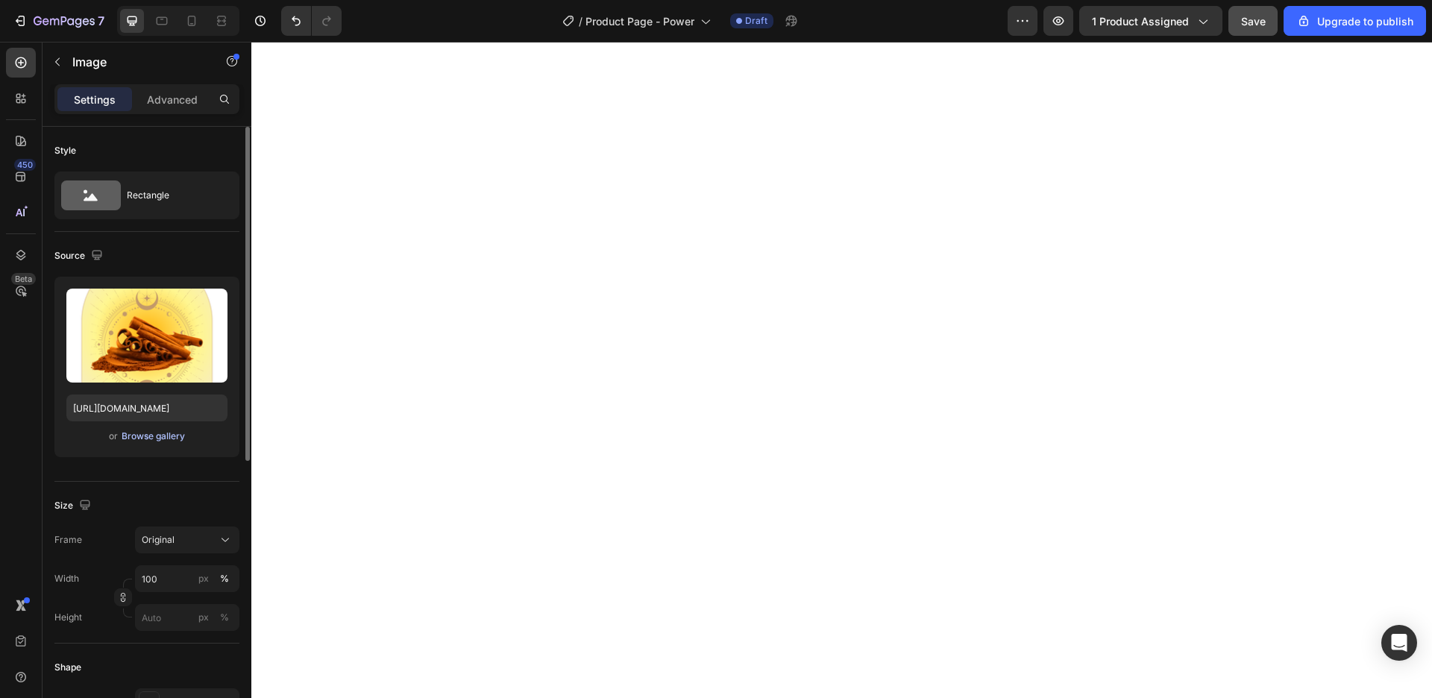
click at [163, 435] on div "Browse gallery" at bounding box center [153, 436] width 63 height 13
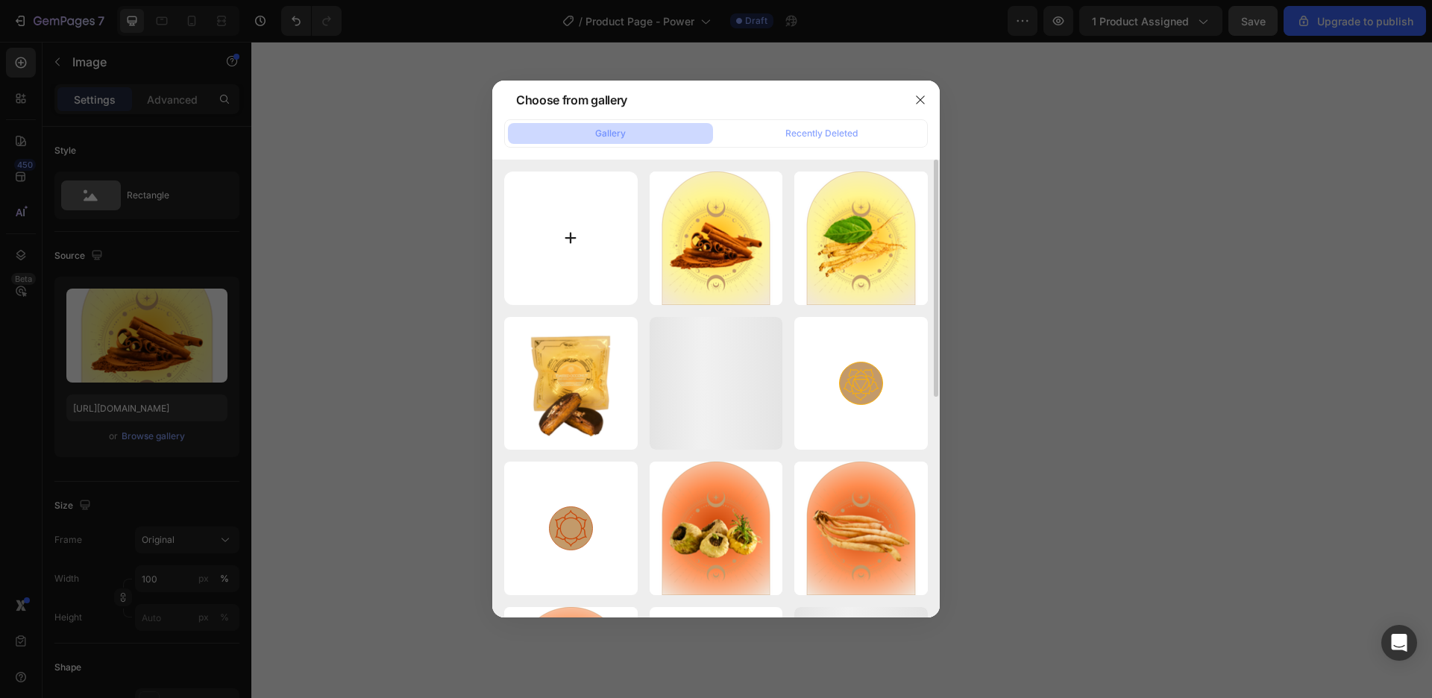
click at [585, 253] on input "file" at bounding box center [570, 238] width 133 height 133
type input "C:\fakepath\Turmeric.png"
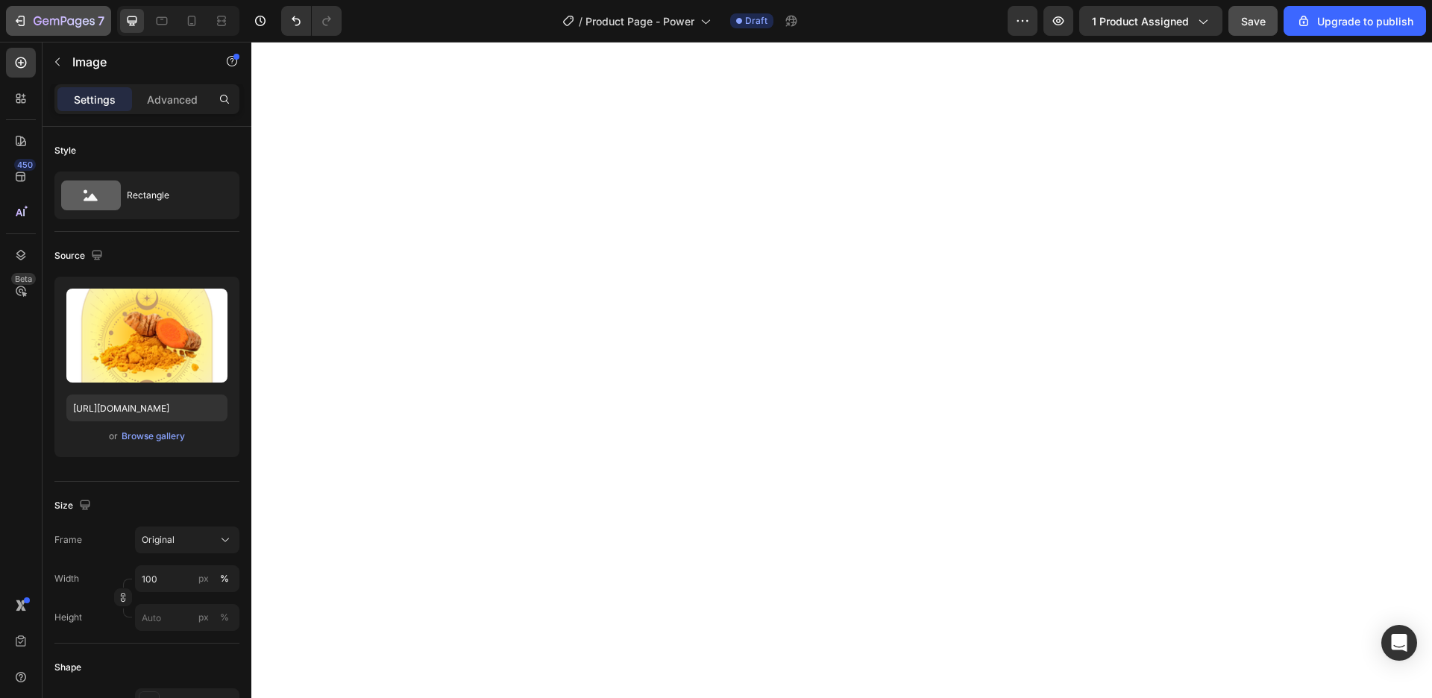
type input "[URL][DOMAIN_NAME]"
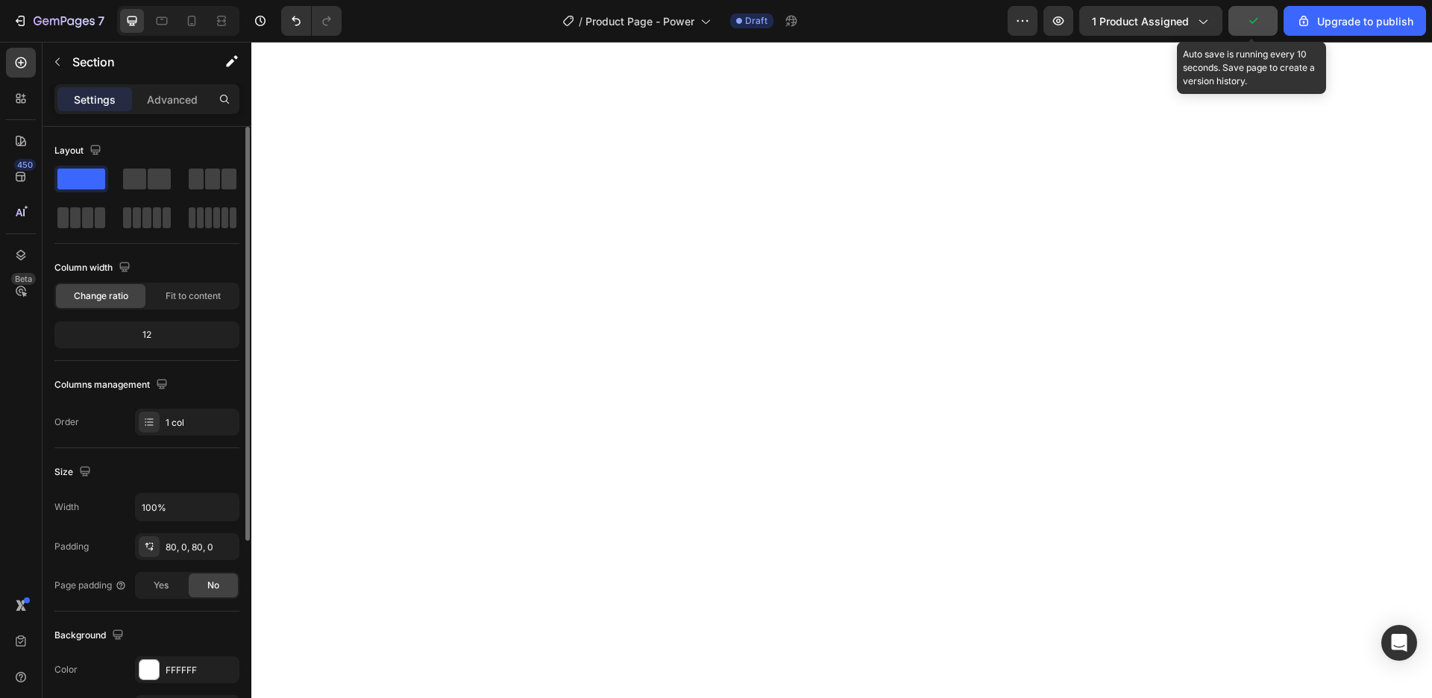
click at [1266, 17] on button "button" at bounding box center [1252, 21] width 49 height 30
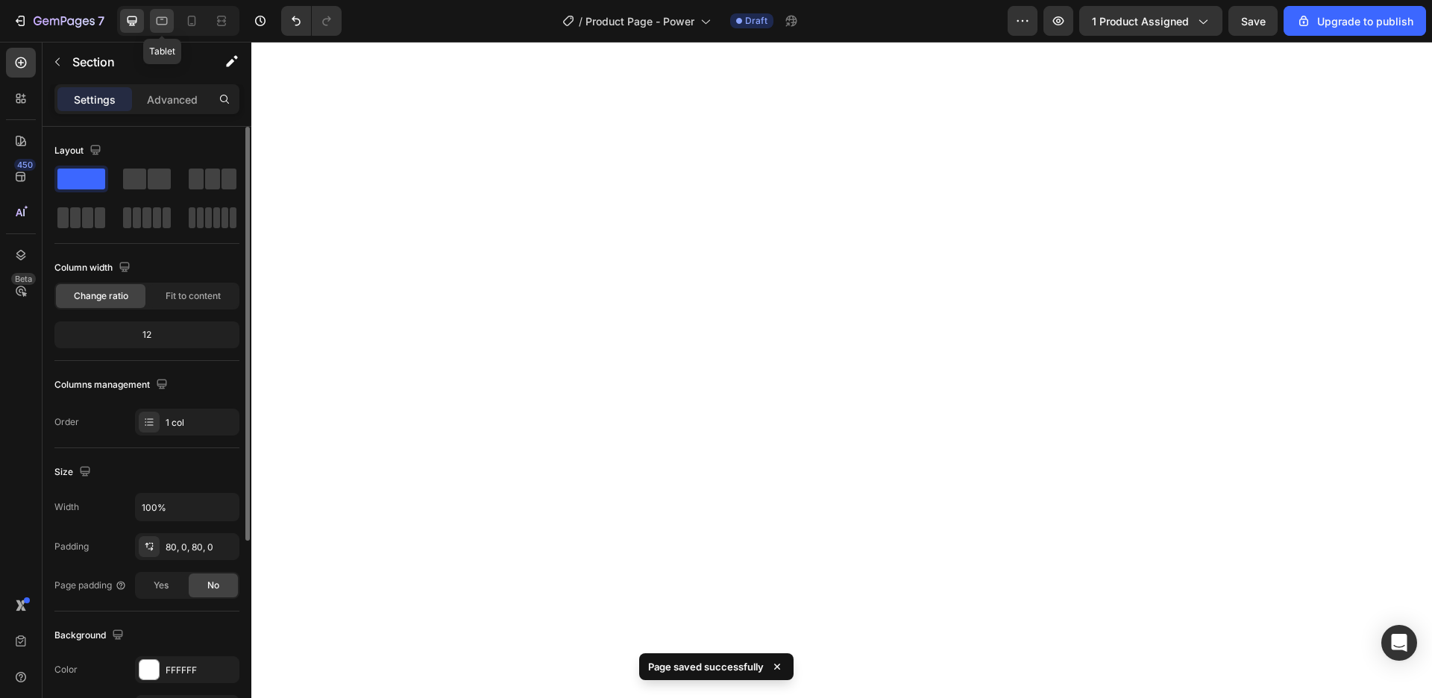
click at [157, 22] on icon at bounding box center [162, 21] width 11 height 8
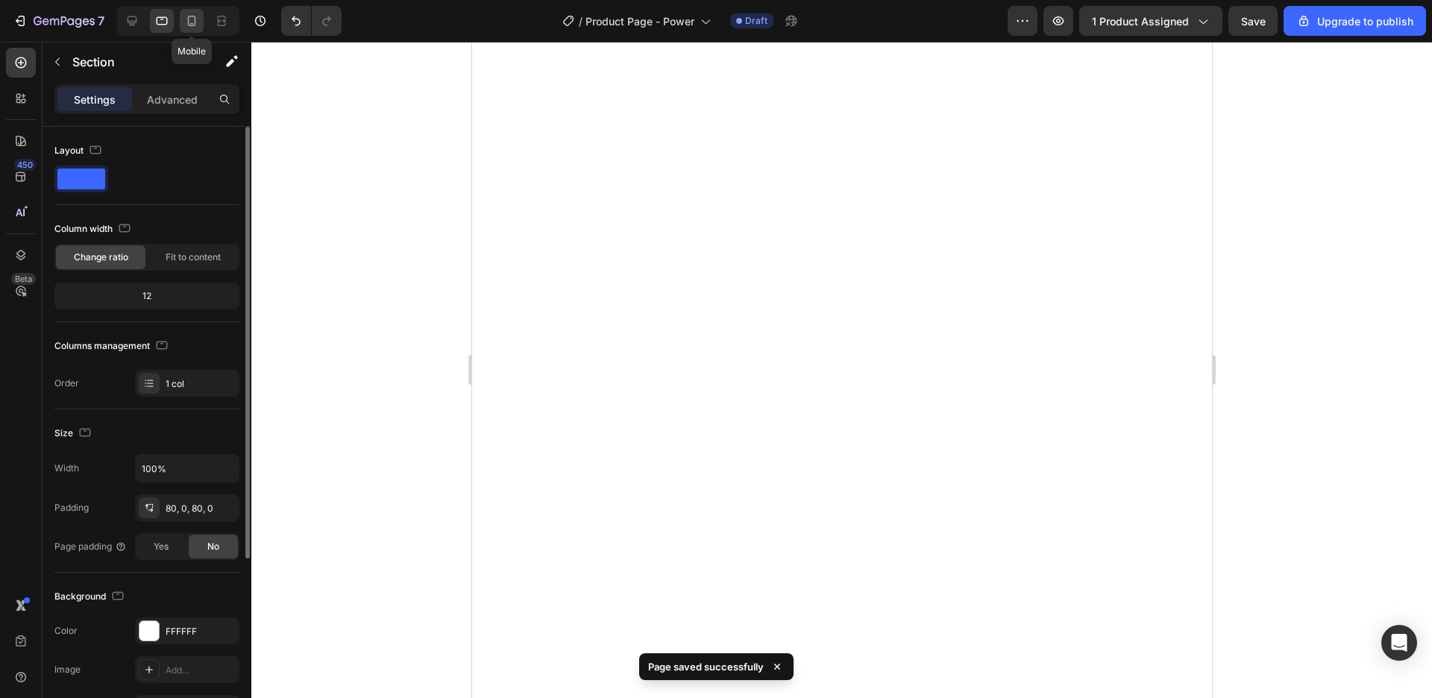
click at [191, 23] on icon at bounding box center [192, 21] width 8 height 10
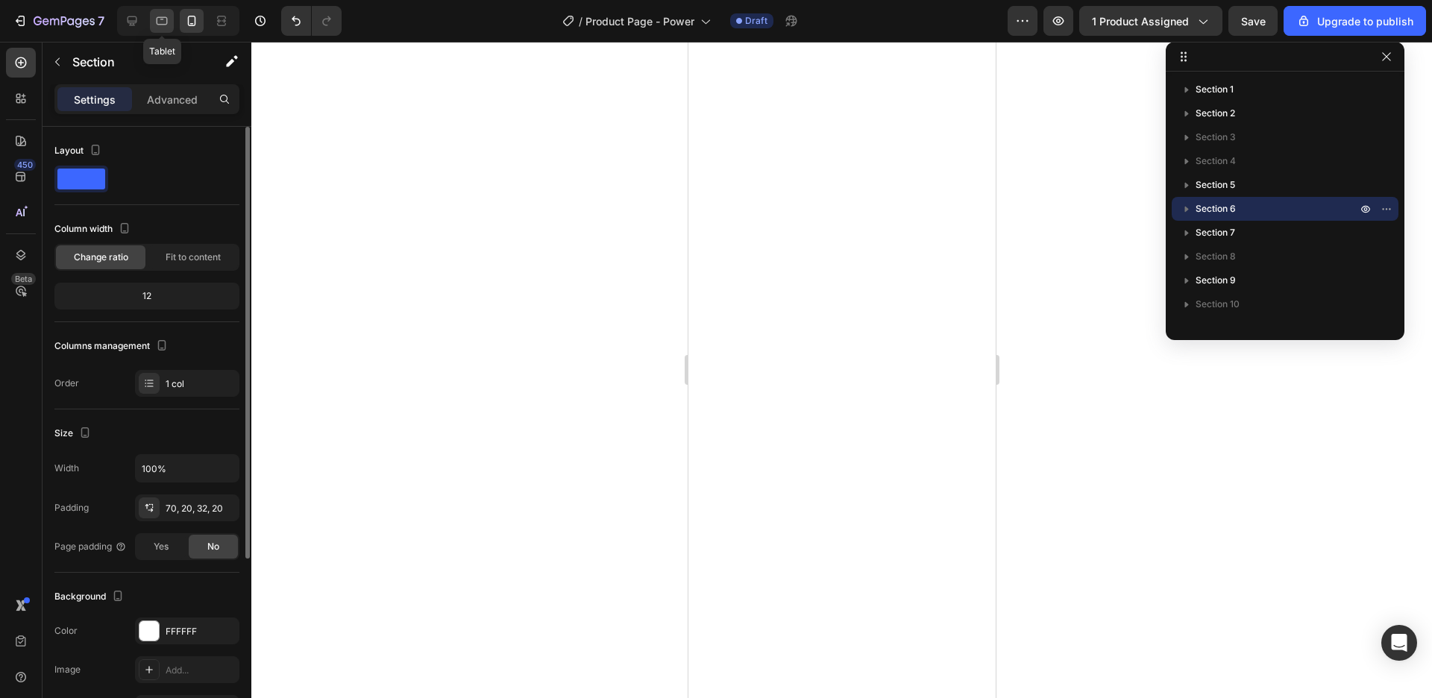
click at [160, 28] on div at bounding box center [162, 21] width 24 height 24
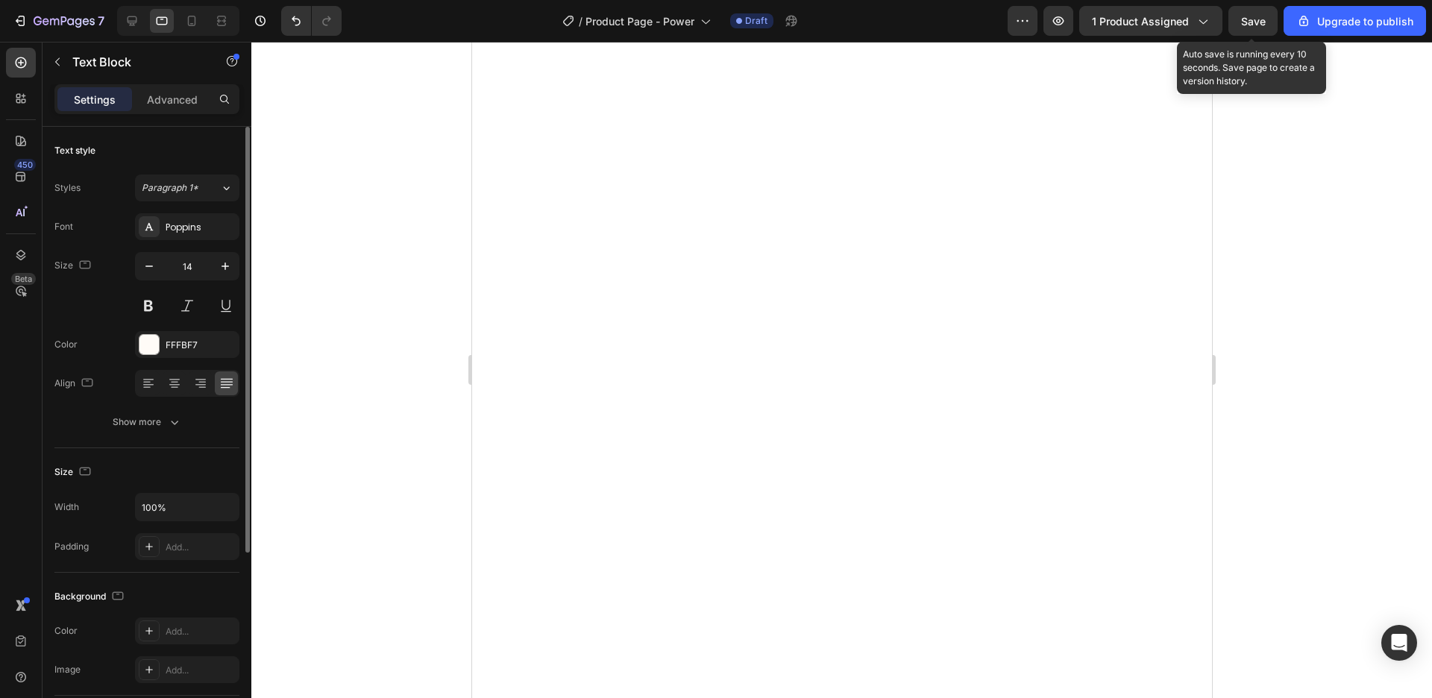
click at [1256, 18] on span "Save" at bounding box center [1253, 21] width 25 height 13
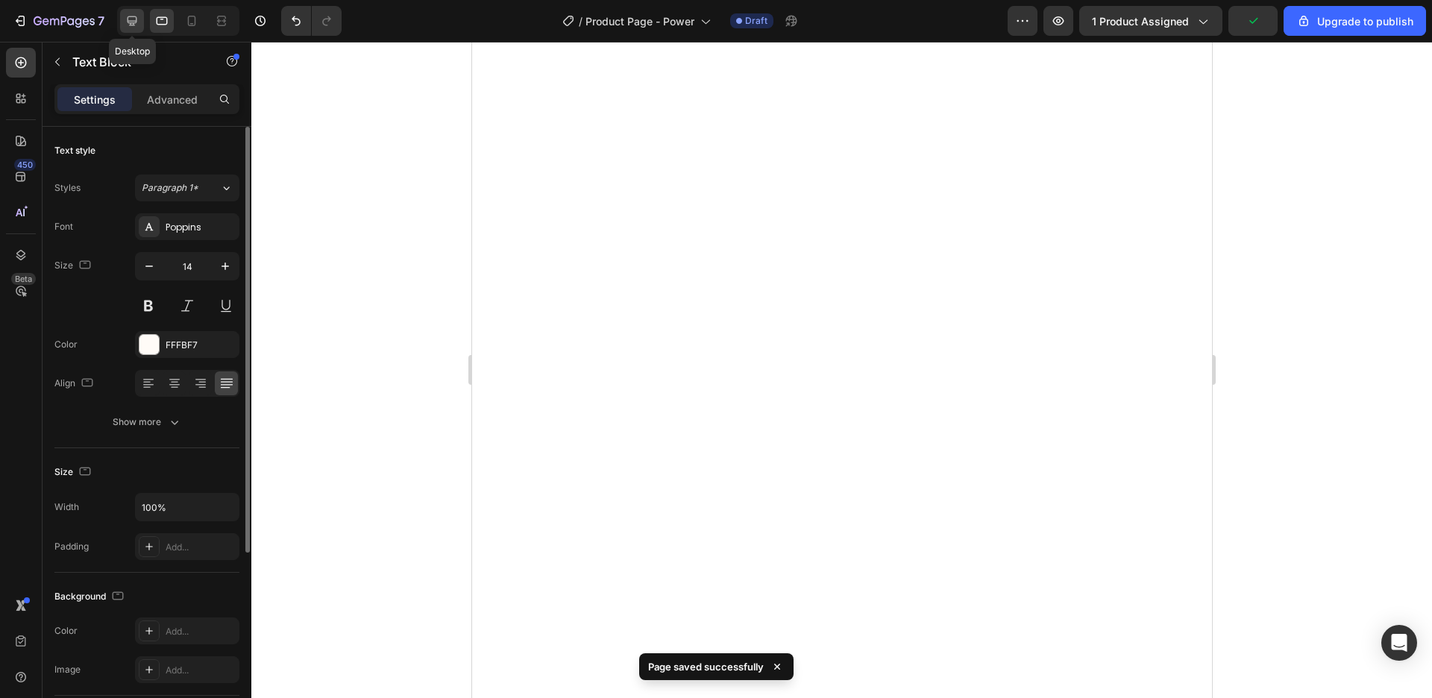
click at [131, 24] on icon at bounding box center [133, 21] width 10 height 10
type input "16"
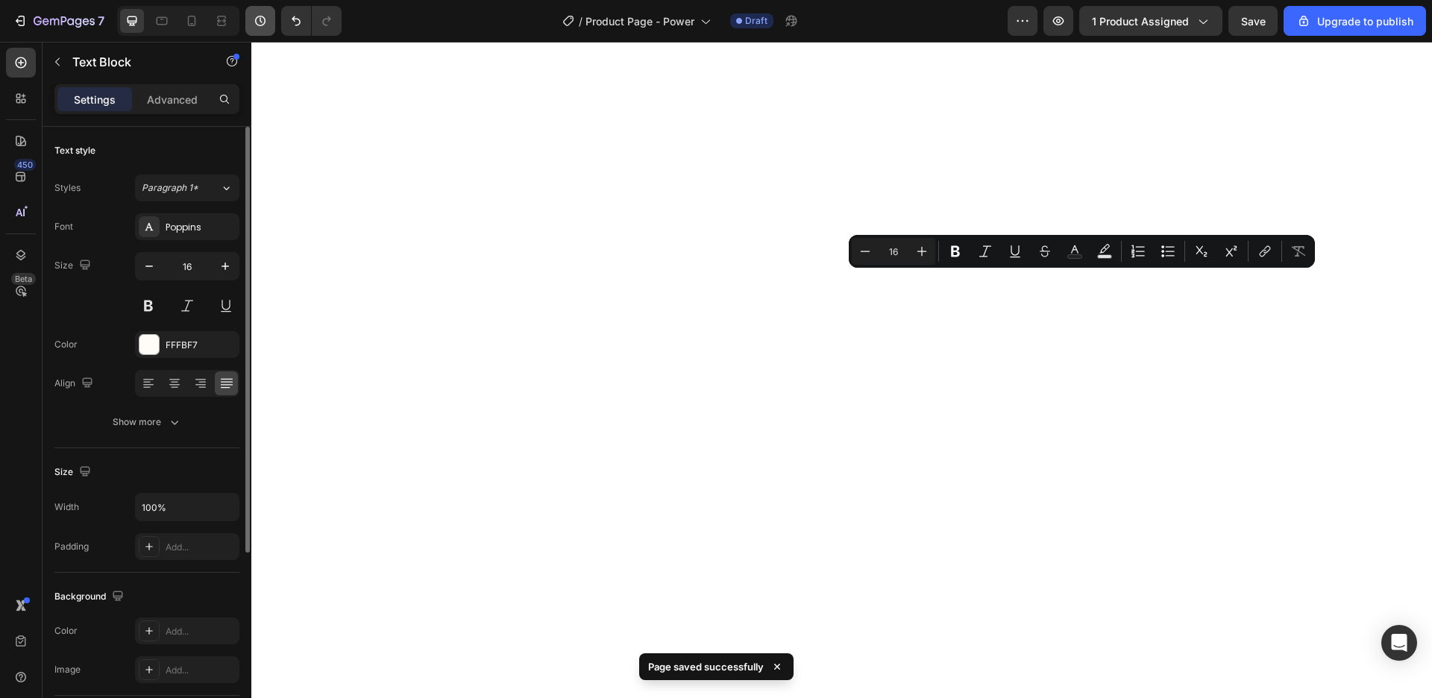
type input "14"
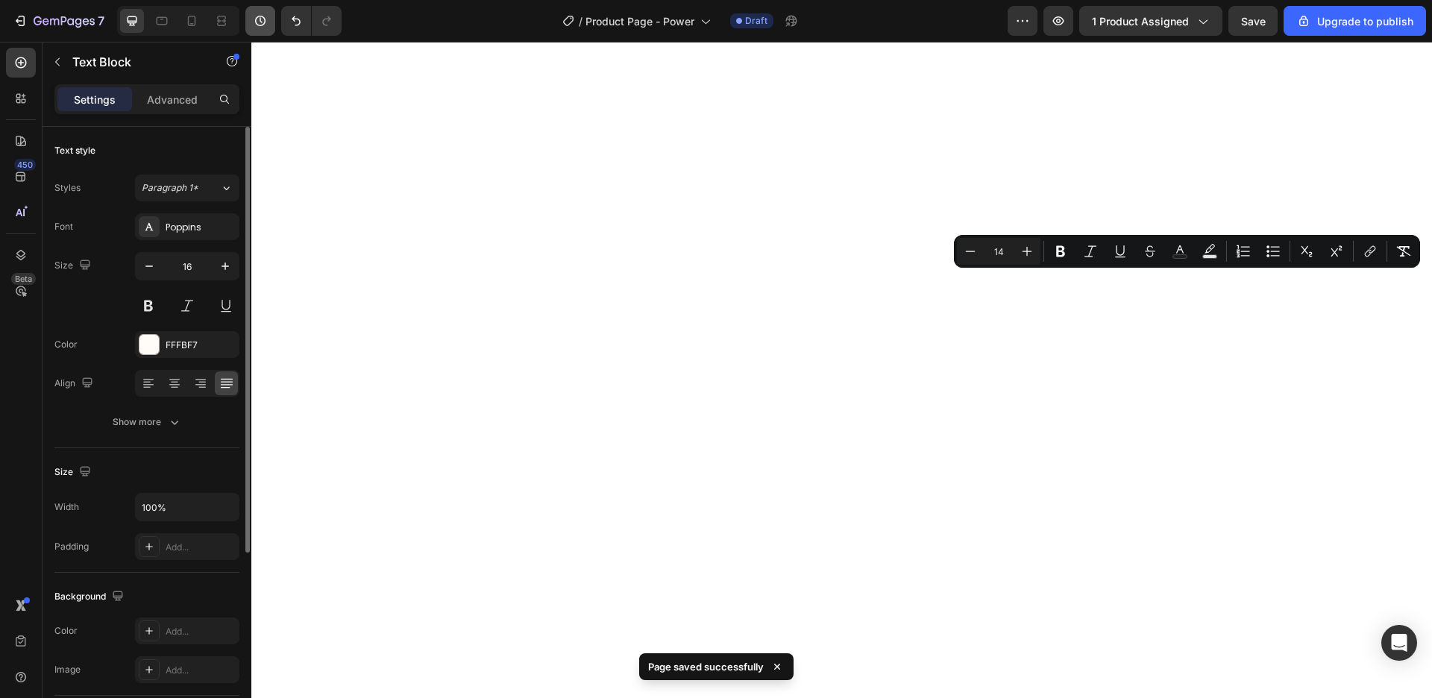
type input "16"
click at [190, 19] on icon at bounding box center [191, 20] width 15 height 15
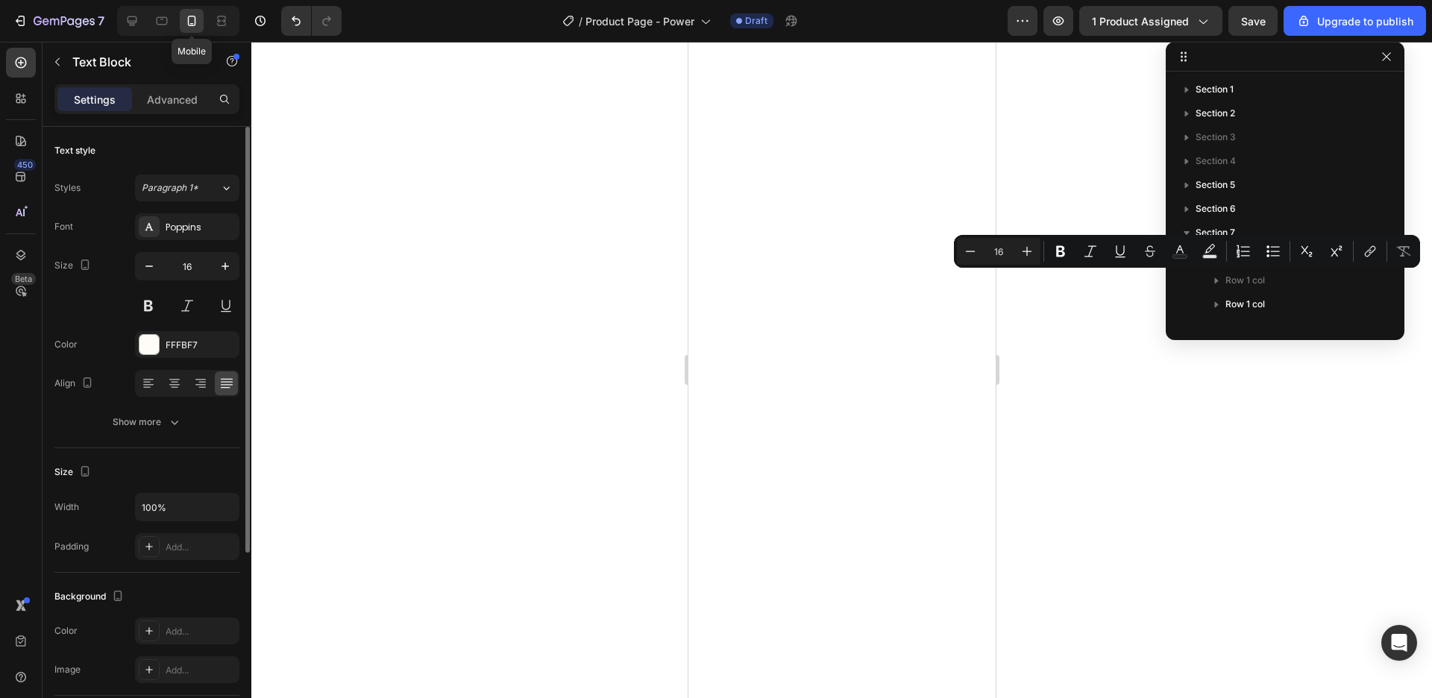
type input "14"
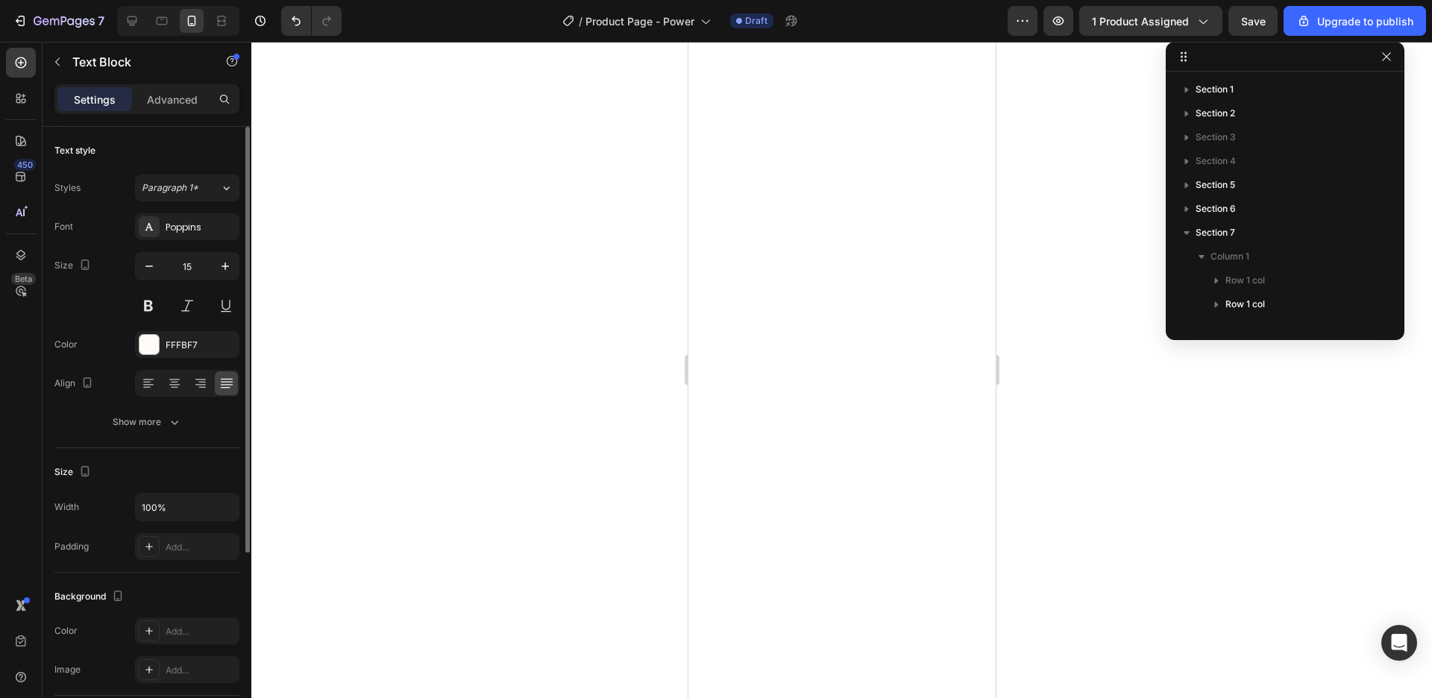
scroll to position [398, 0]
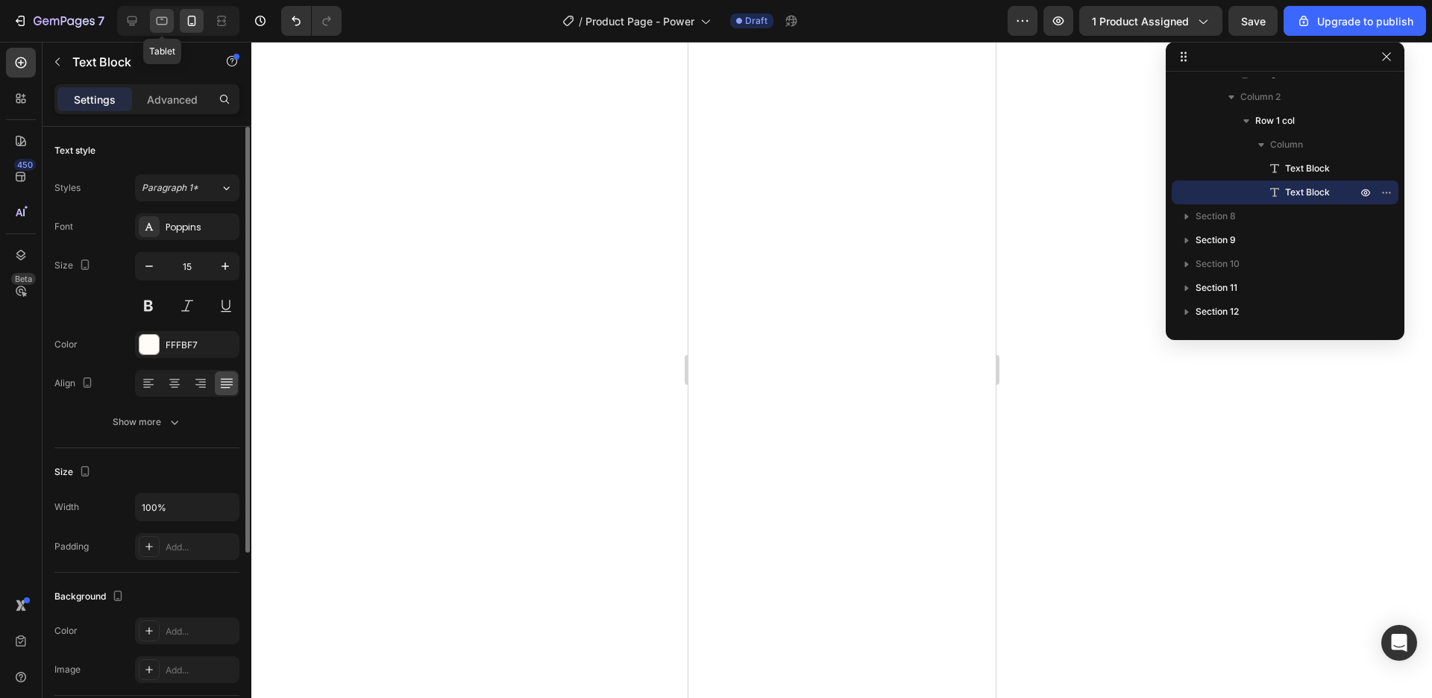
click at [165, 27] on icon at bounding box center [161, 20] width 15 height 15
type input "14"
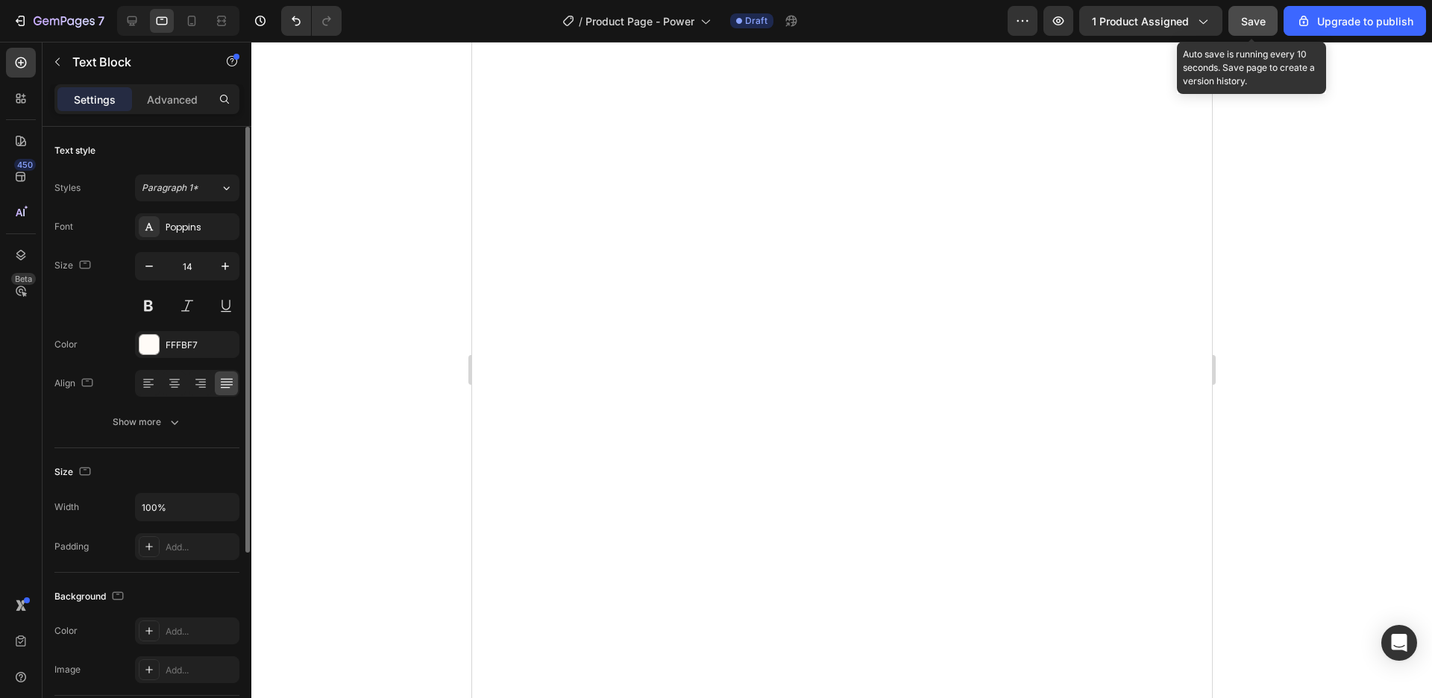
click at [1254, 13] on div "Save" at bounding box center [1253, 21] width 25 height 16
click at [60, 39] on div "7 / Product Page - Power Draft Preview 1 product assigned Save Upgrade to publi…" at bounding box center [716, 21] width 1432 height 43
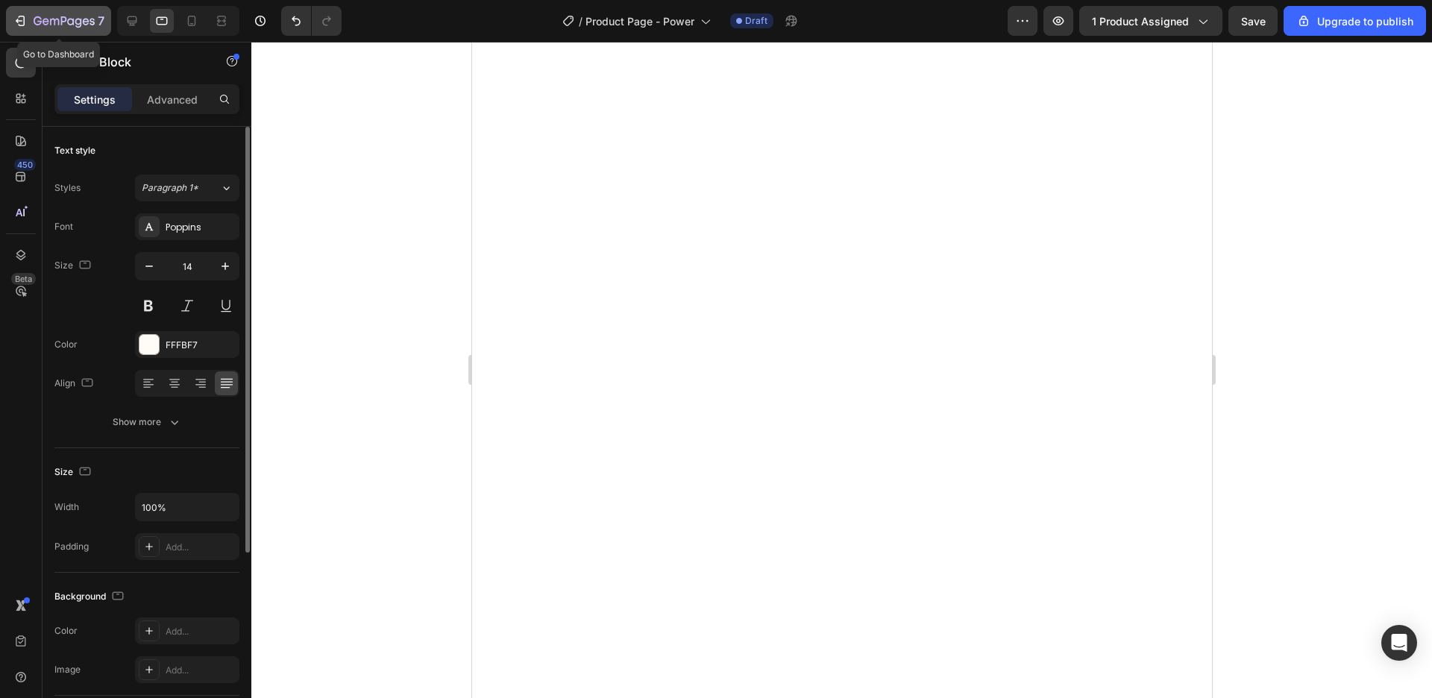
click at [60, 26] on icon "button" at bounding box center [64, 22] width 61 height 13
